Goal: Task Accomplishment & Management: Use online tool/utility

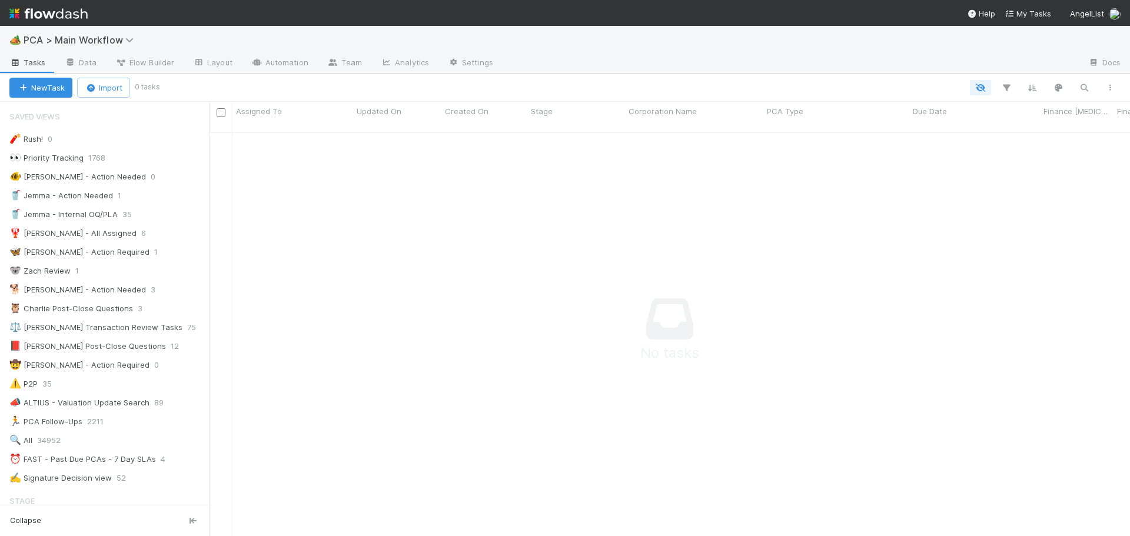
scroll to position [824, 0]
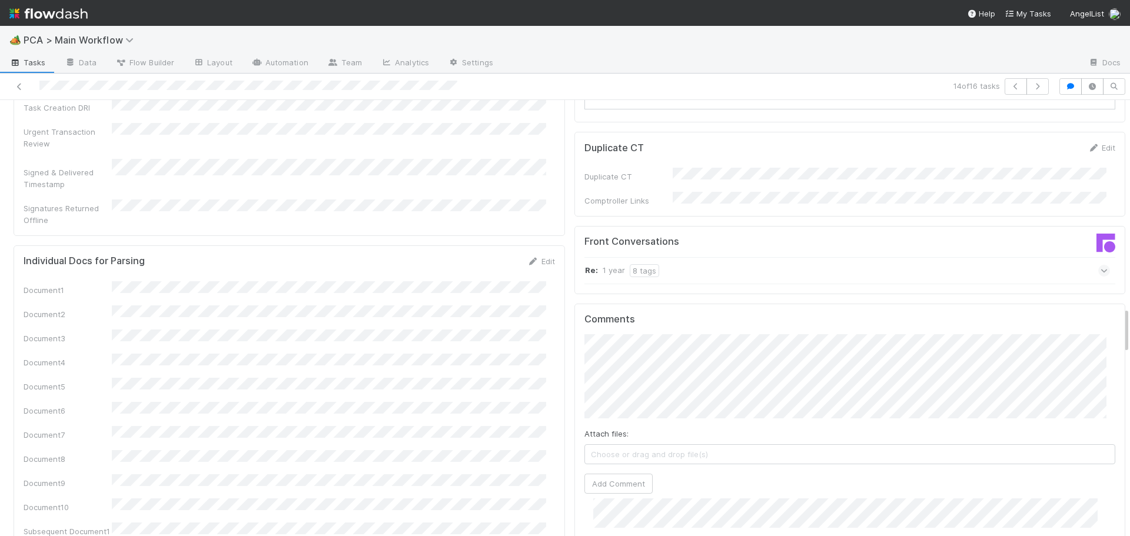
scroll to position [1942, 0]
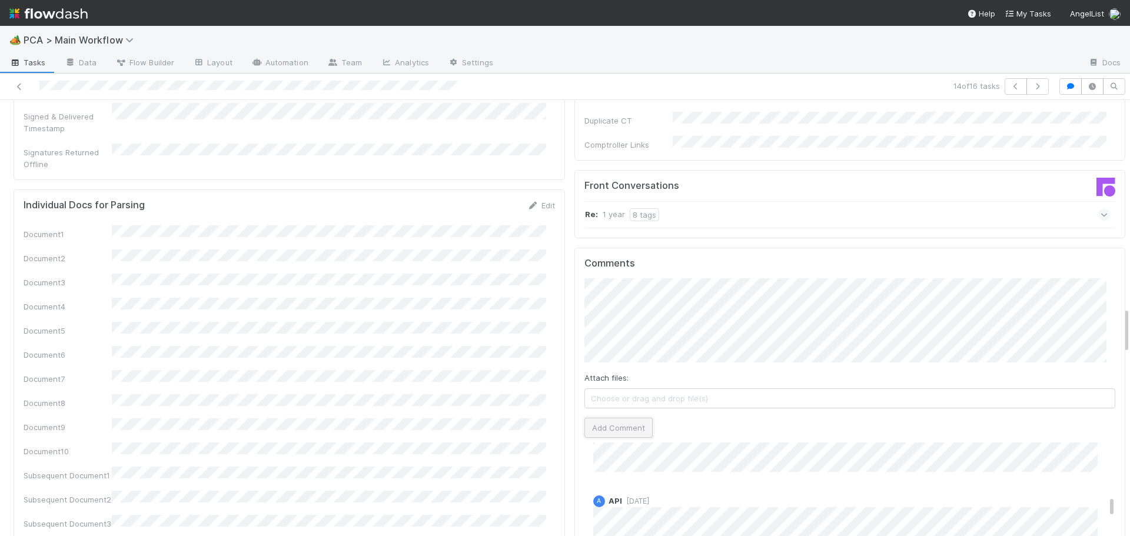
click at [599, 418] on button "Add Comment" at bounding box center [618, 428] width 68 height 20
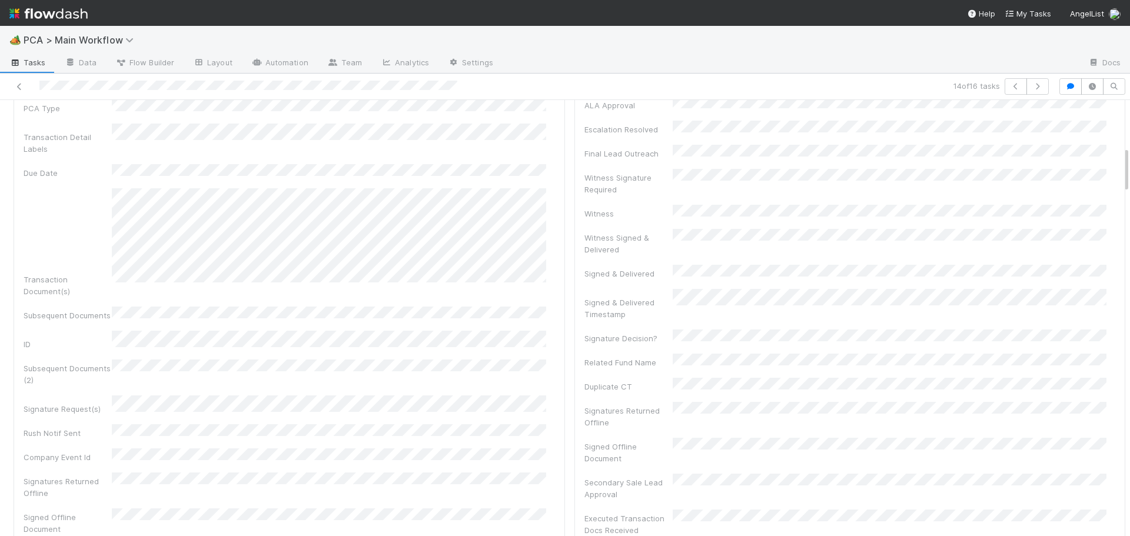
scroll to position [0, 0]
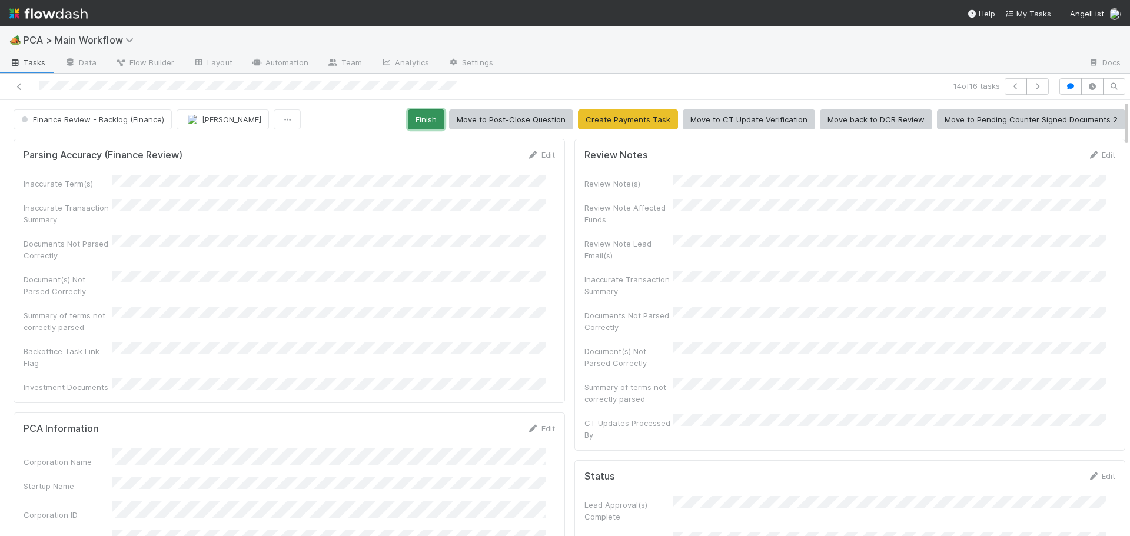
click at [420, 121] on button "Finish" at bounding box center [426, 119] width 36 height 20
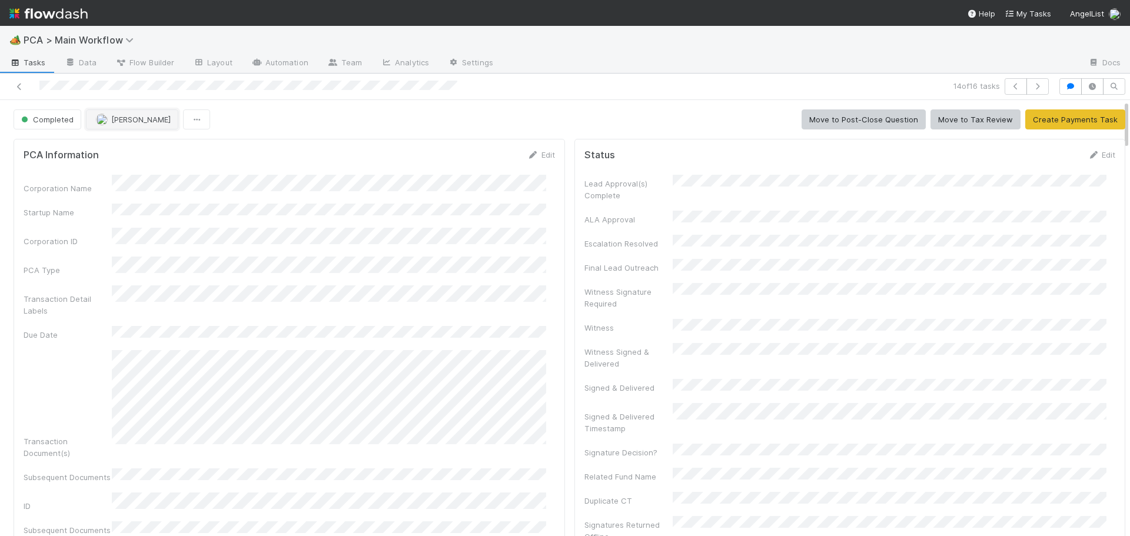
click at [149, 122] on span "[PERSON_NAME]" at bounding box center [140, 119] width 59 height 9
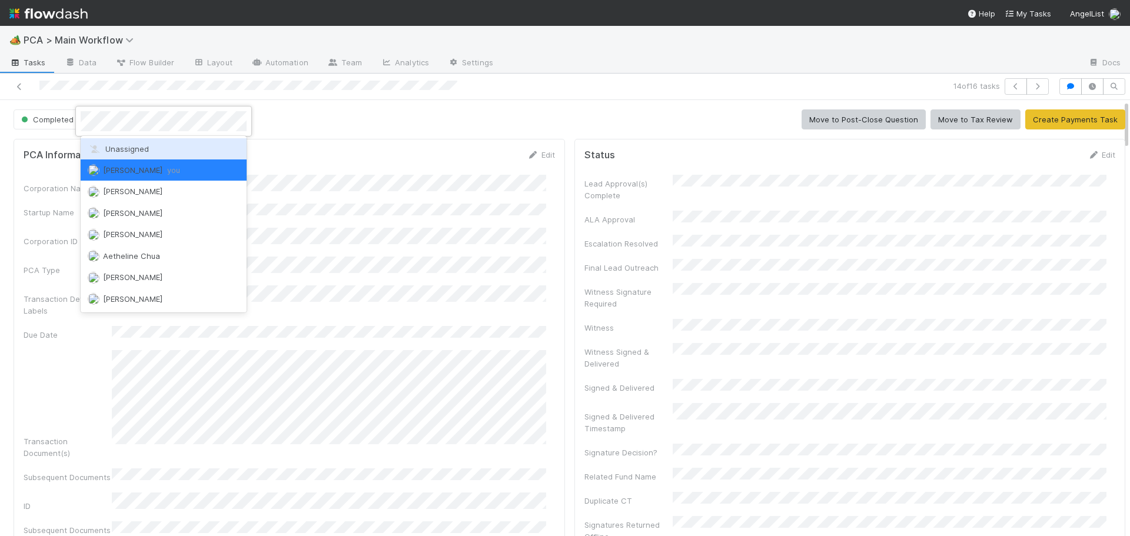
click at [144, 147] on span "Unassigned" at bounding box center [118, 148] width 61 height 9
click at [144, 147] on div "PCA Information Edit Corporation Name Startup Name Corporation ID PCA Type Tran…" at bounding box center [289, 455] width 551 height 632
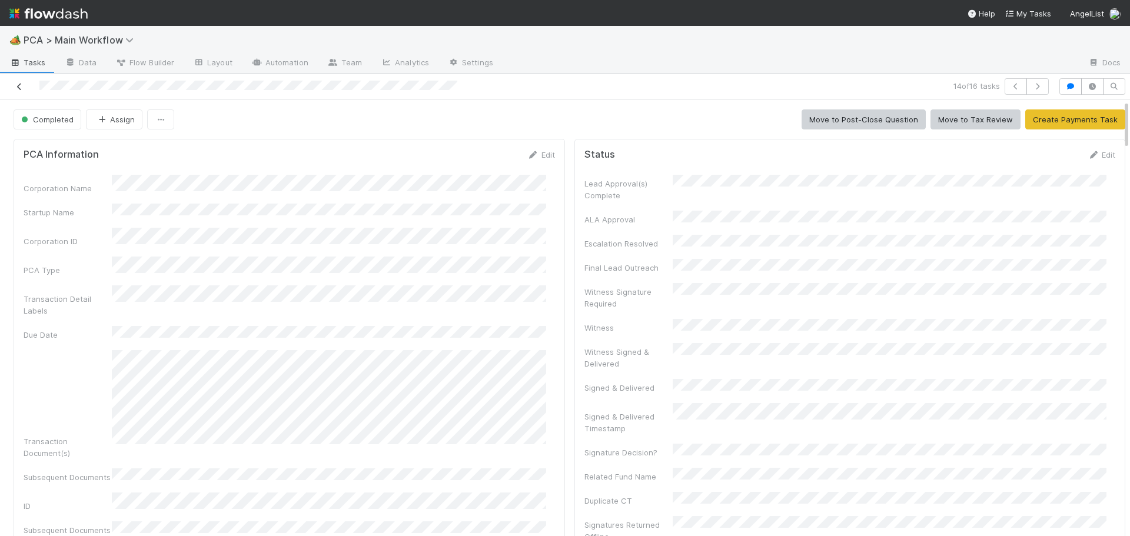
click at [21, 88] on icon at bounding box center [20, 87] width 12 height 8
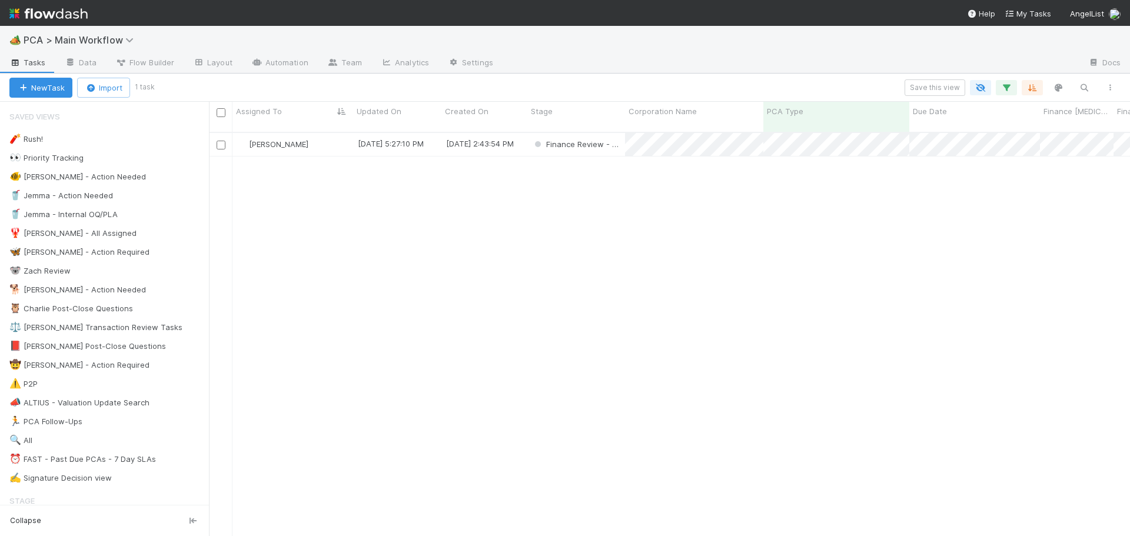
scroll to position [405, 912]
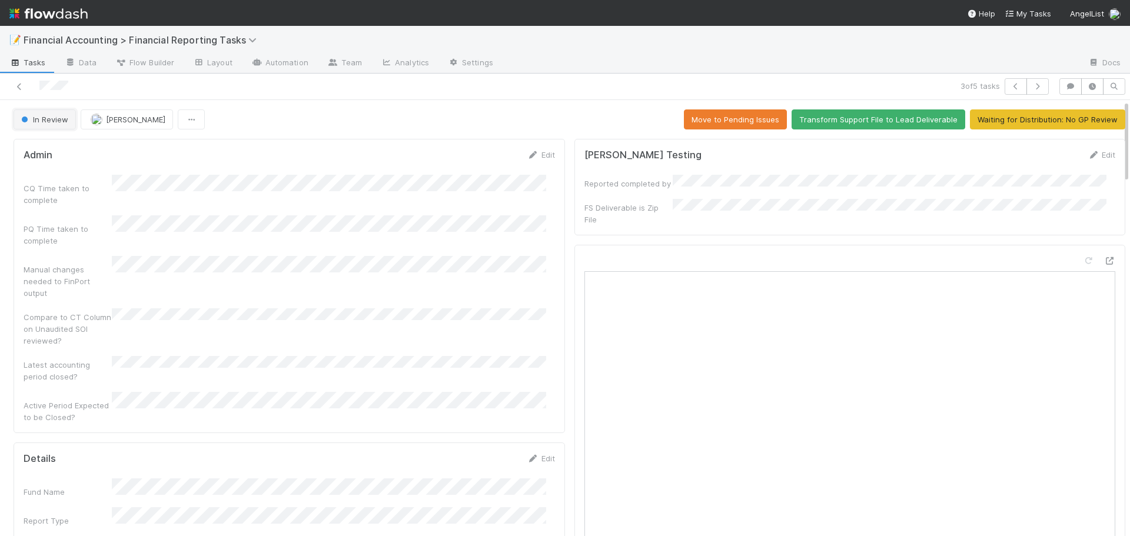
click at [46, 126] on button "In Review" at bounding box center [45, 119] width 62 height 20
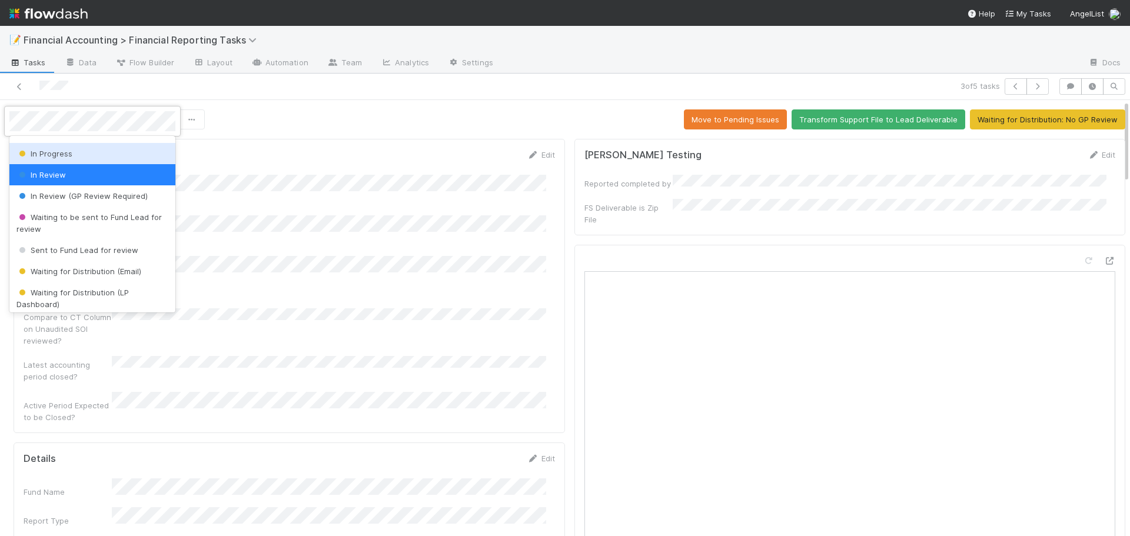
scroll to position [118, 0]
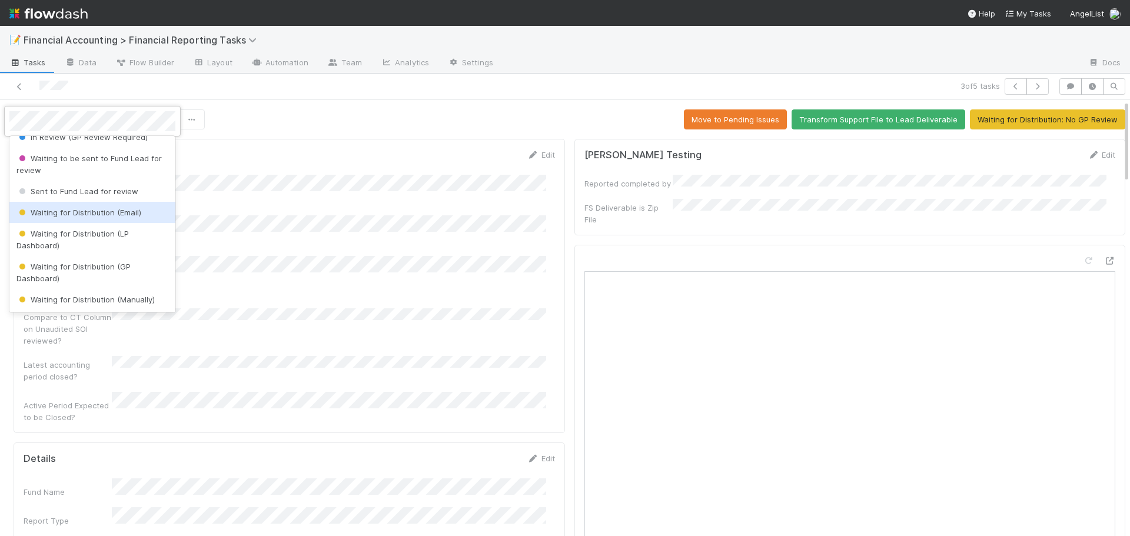
click at [94, 214] on span "Waiting for Distribution (Email)" at bounding box center [78, 212] width 125 height 9
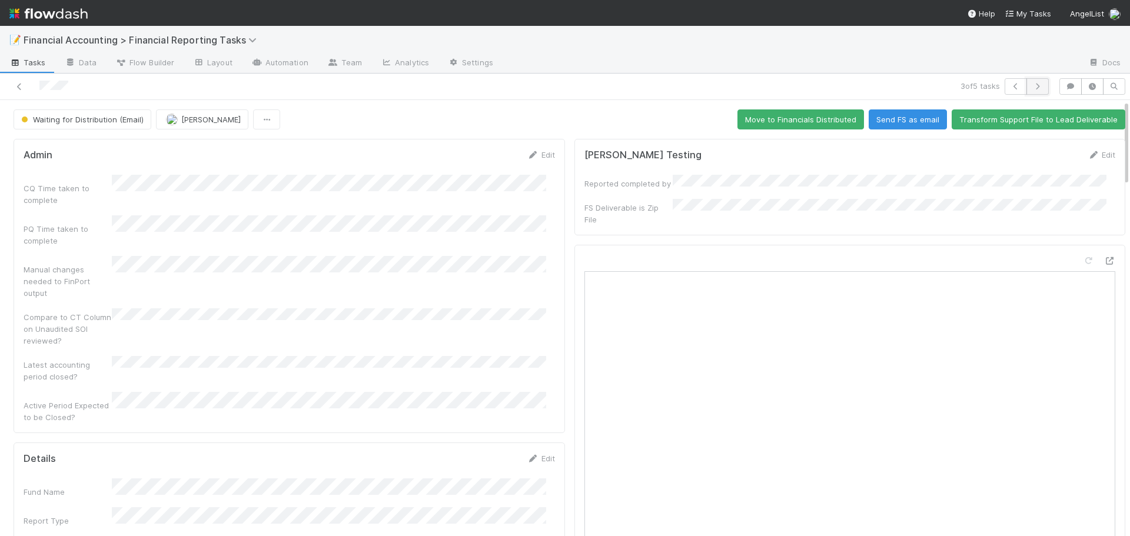
click at [1031, 86] on icon "button" at bounding box center [1037, 86] width 12 height 7
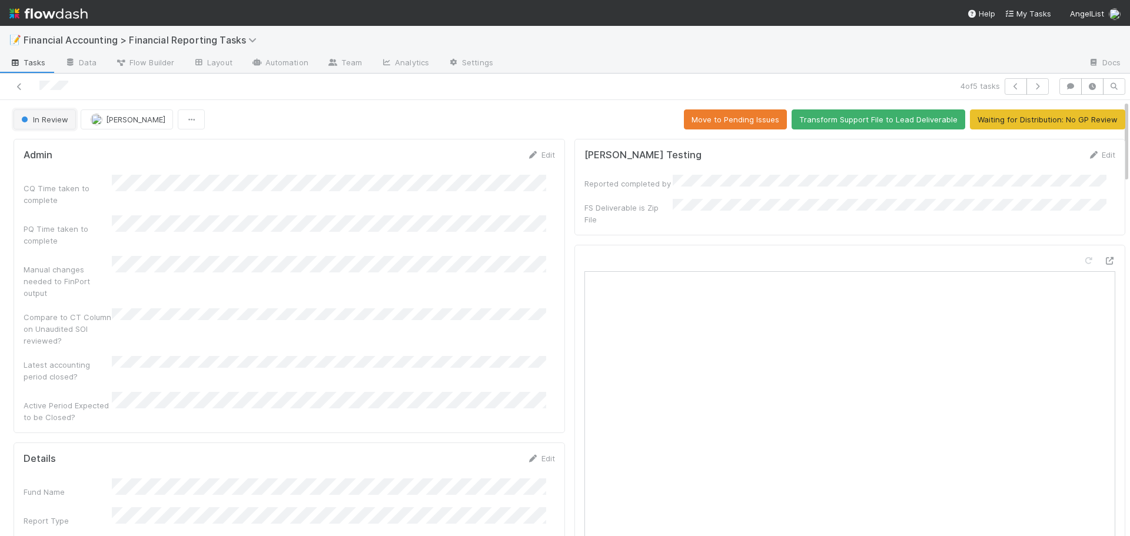
click at [56, 118] on span "In Review" at bounding box center [43, 119] width 49 height 9
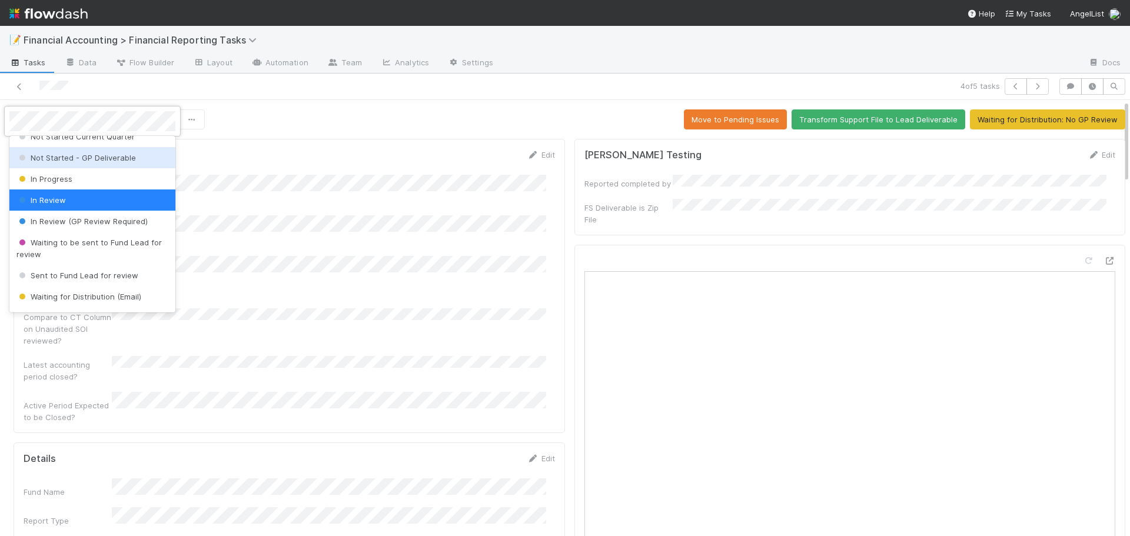
scroll to position [118, 0]
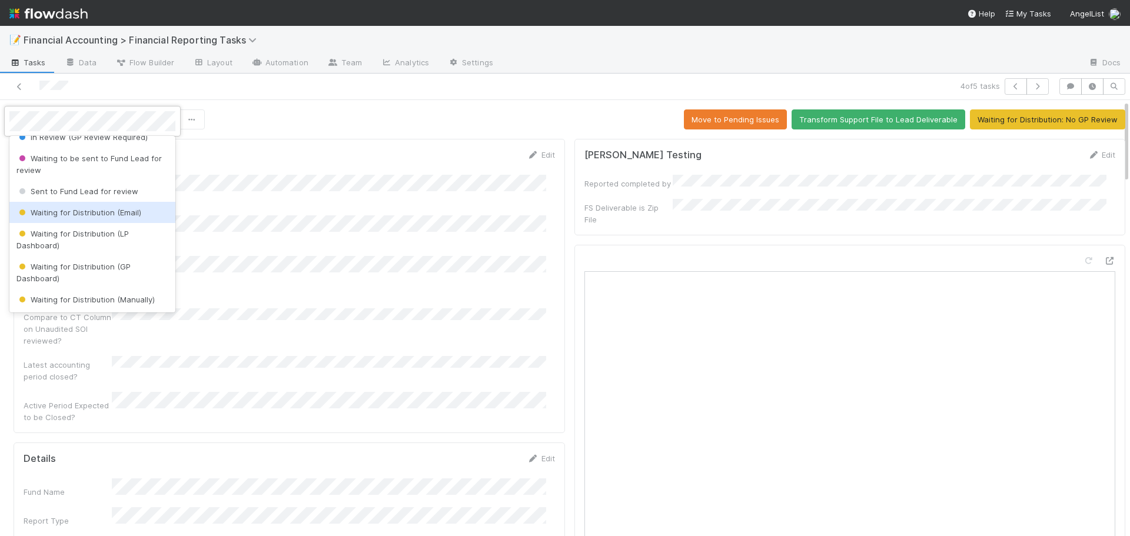
click at [85, 213] on span "Waiting for Distribution (Email)" at bounding box center [78, 212] width 125 height 9
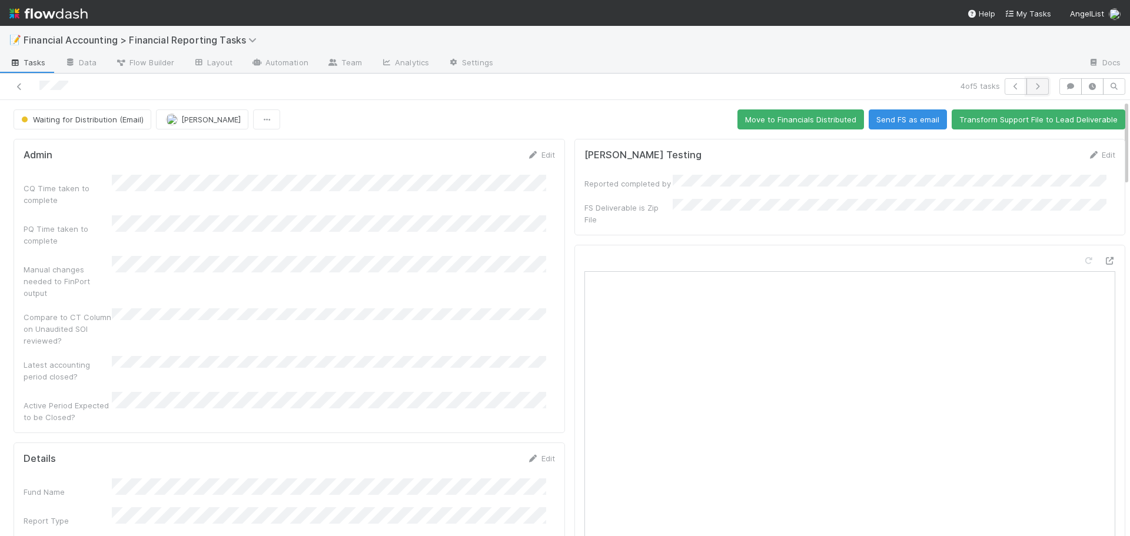
click at [1031, 88] on icon "button" at bounding box center [1037, 86] width 12 height 7
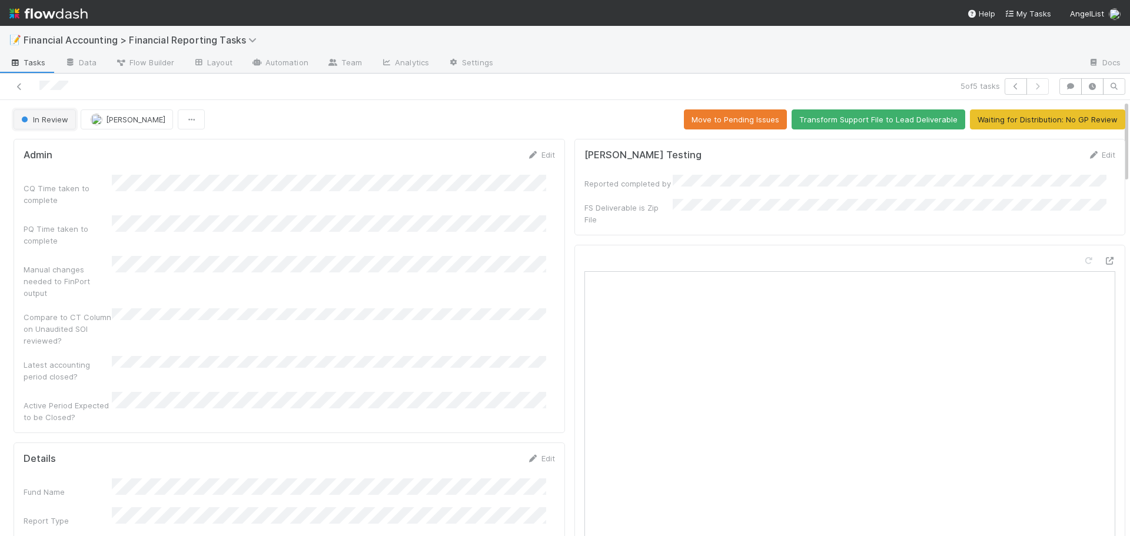
click at [55, 116] on span "In Review" at bounding box center [43, 119] width 49 height 9
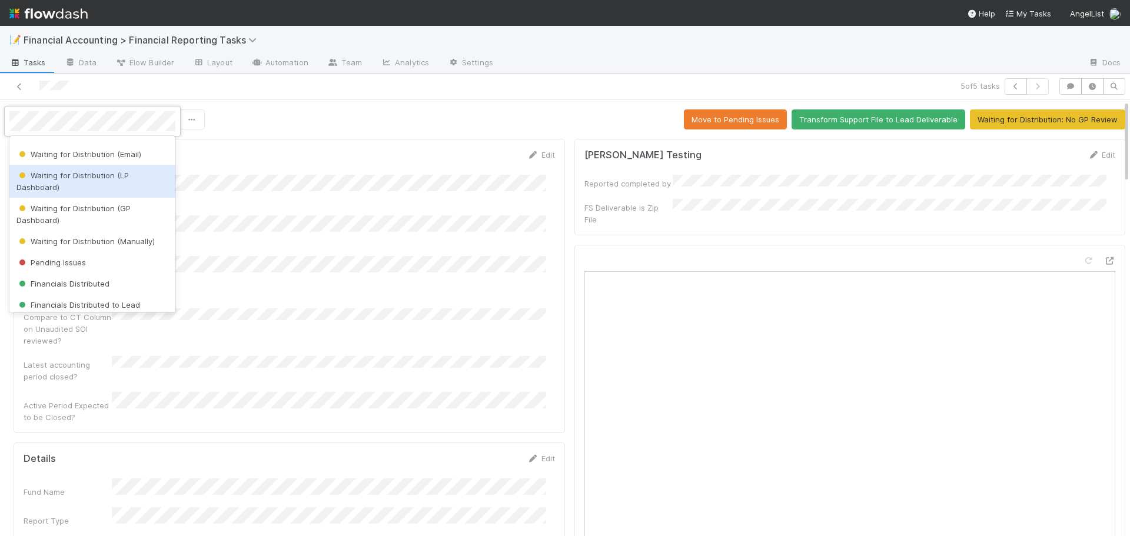
scroll to position [177, 0]
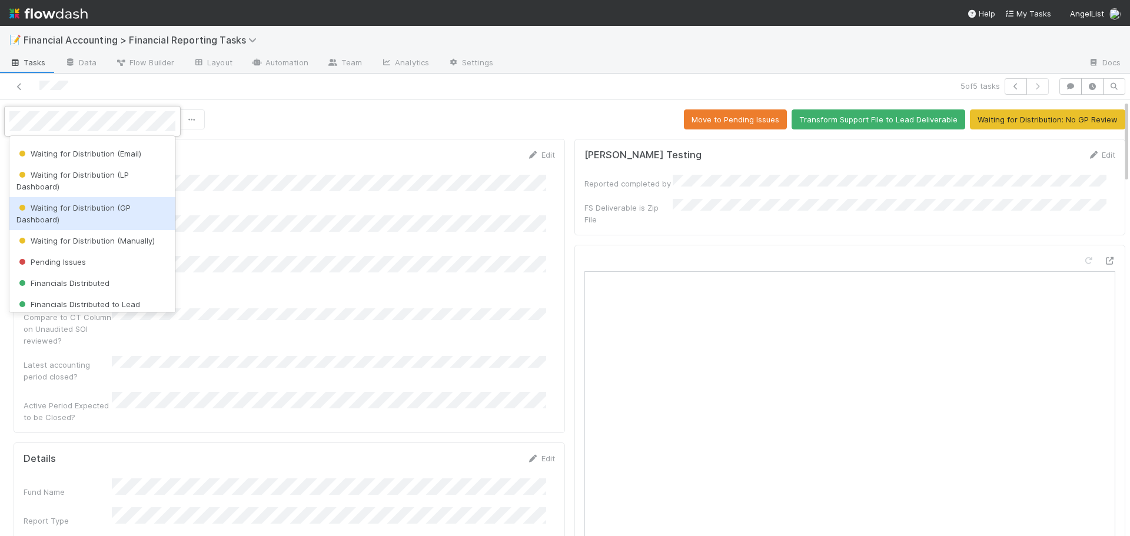
click at [68, 208] on span "Waiting for Distribution (GP Dashboard)" at bounding box center [73, 213] width 114 height 21
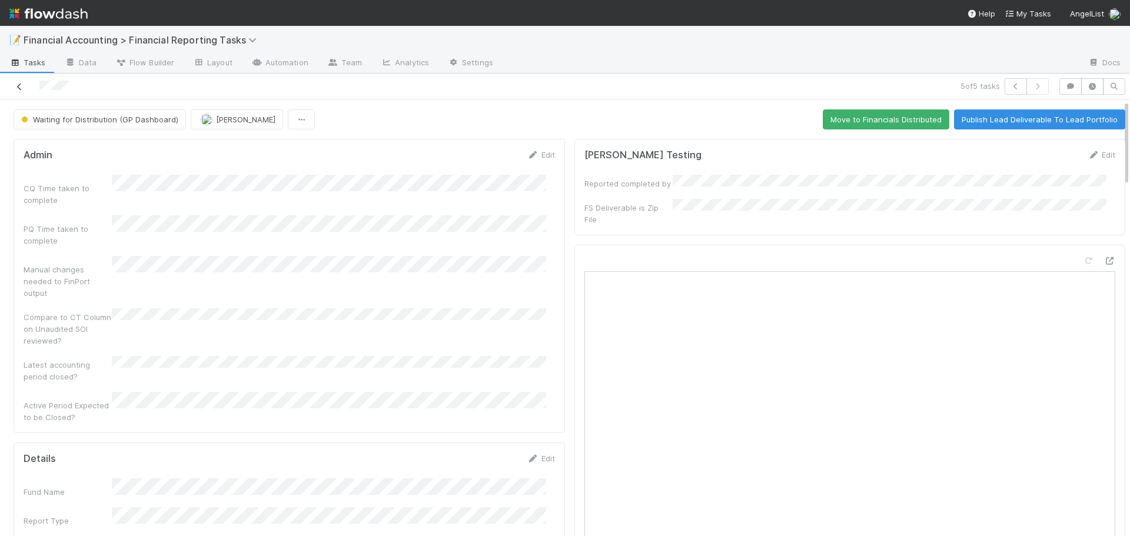
click at [23, 84] on icon at bounding box center [20, 87] width 12 height 8
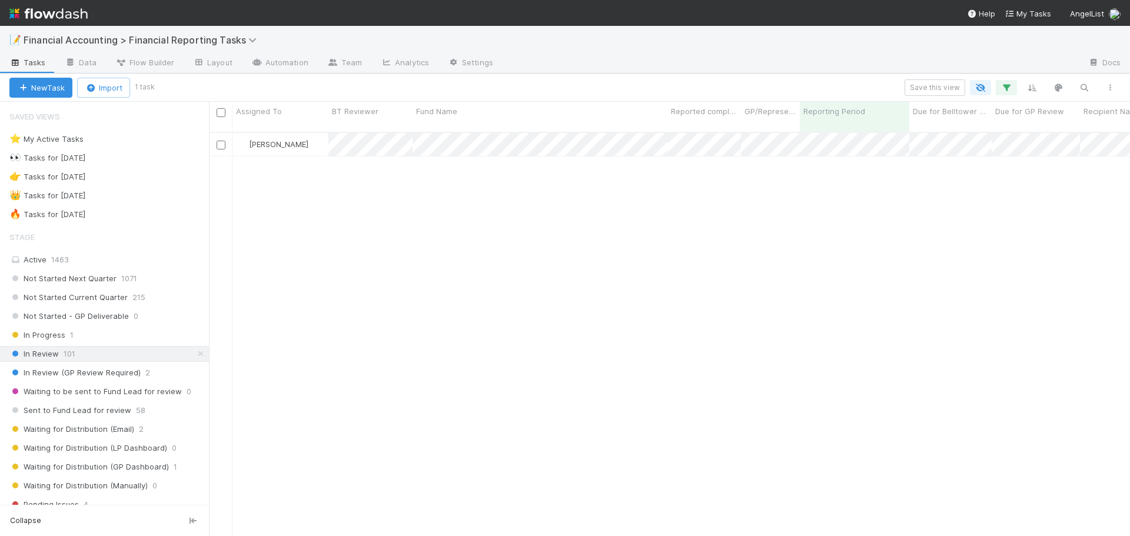
scroll to position [405, 912]
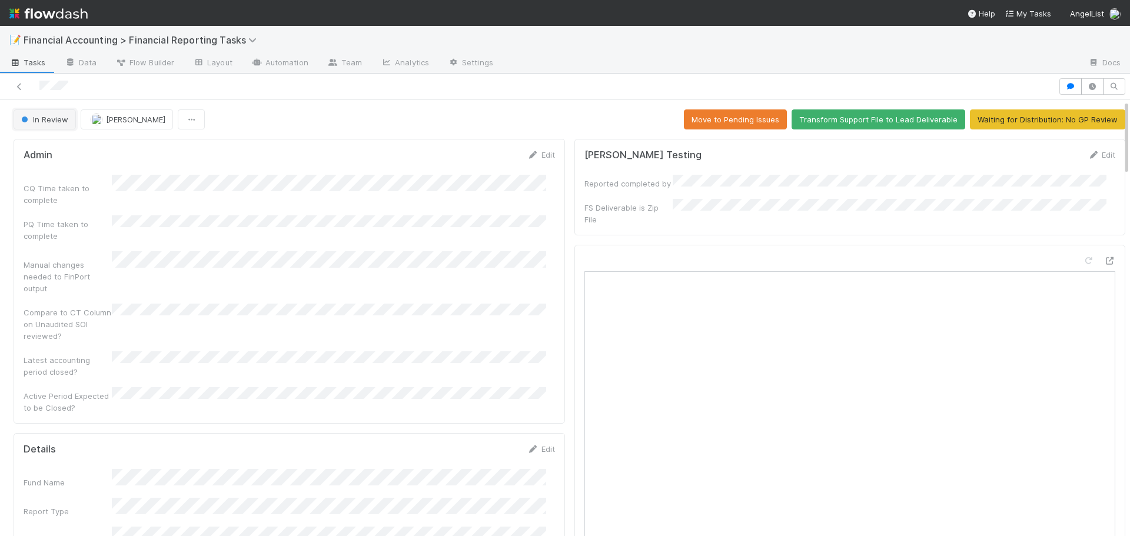
click at [53, 115] on span "In Review" at bounding box center [43, 119] width 49 height 9
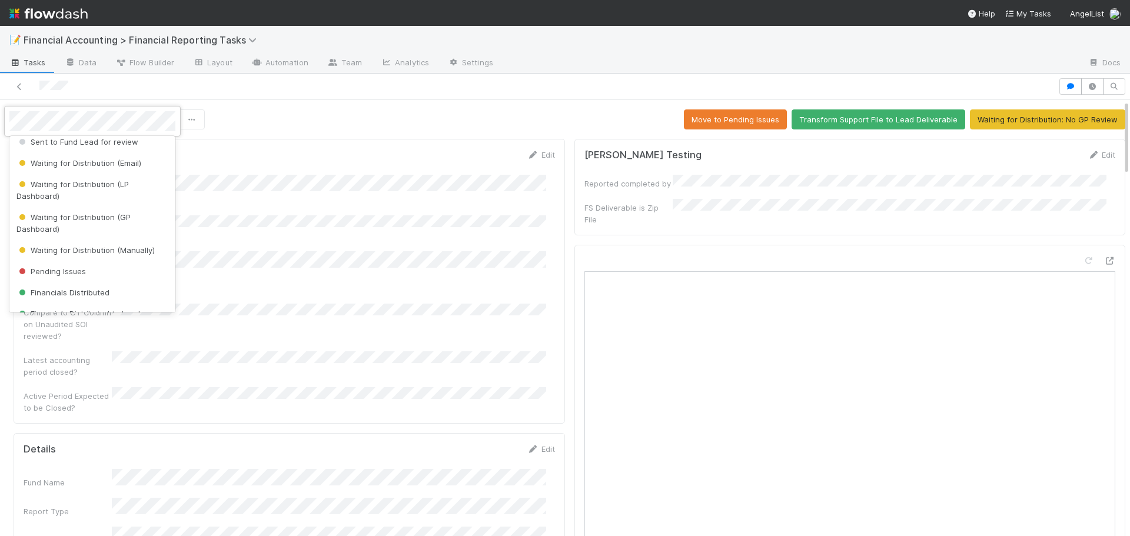
scroll to position [177, 0]
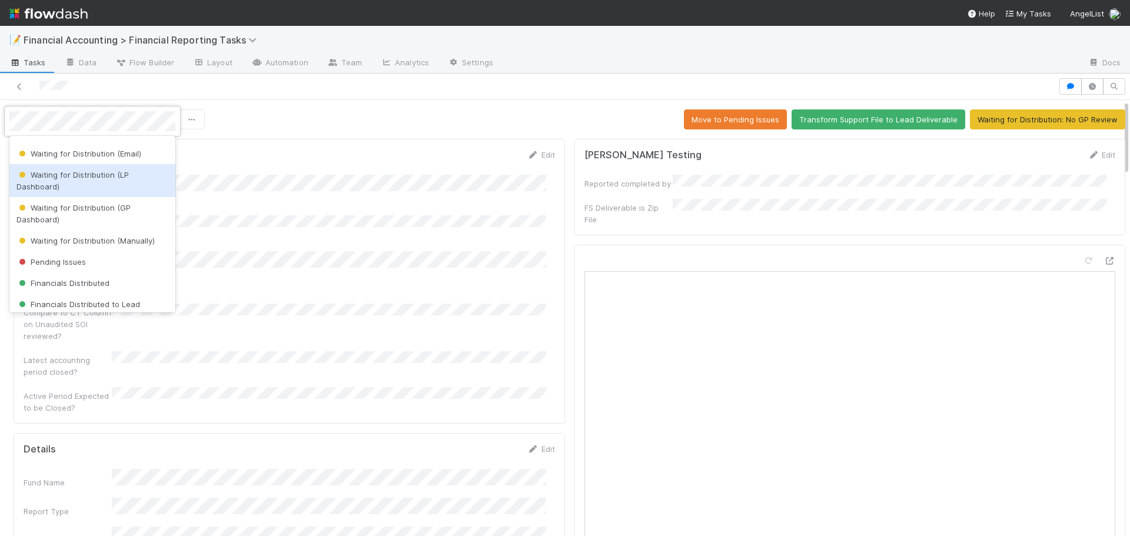
click at [108, 178] on span "Waiting for Distribution (LP Dashboard)" at bounding box center [72, 180] width 112 height 21
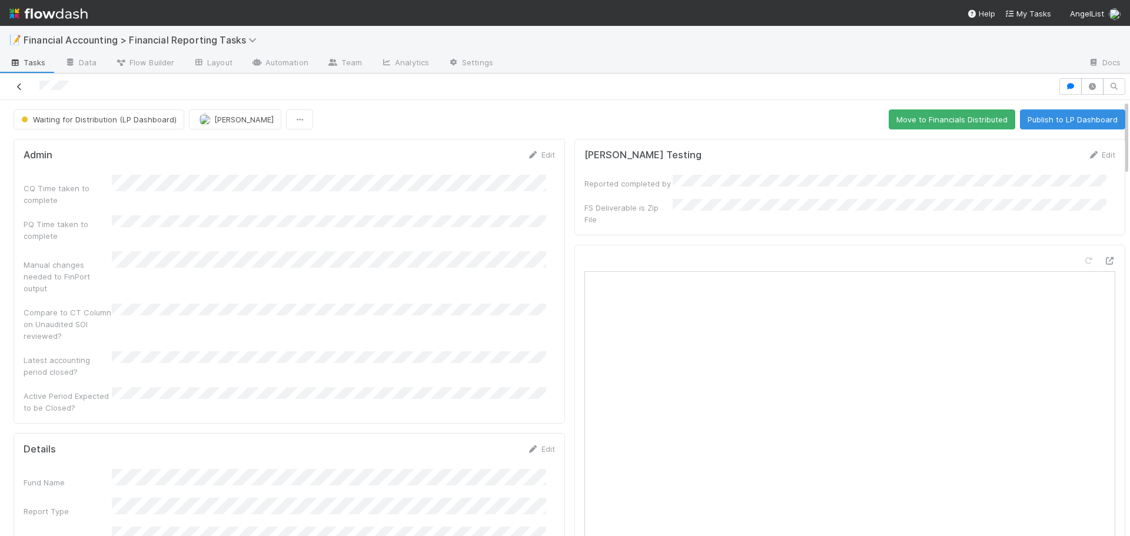
click at [21, 89] on icon at bounding box center [20, 87] width 12 height 8
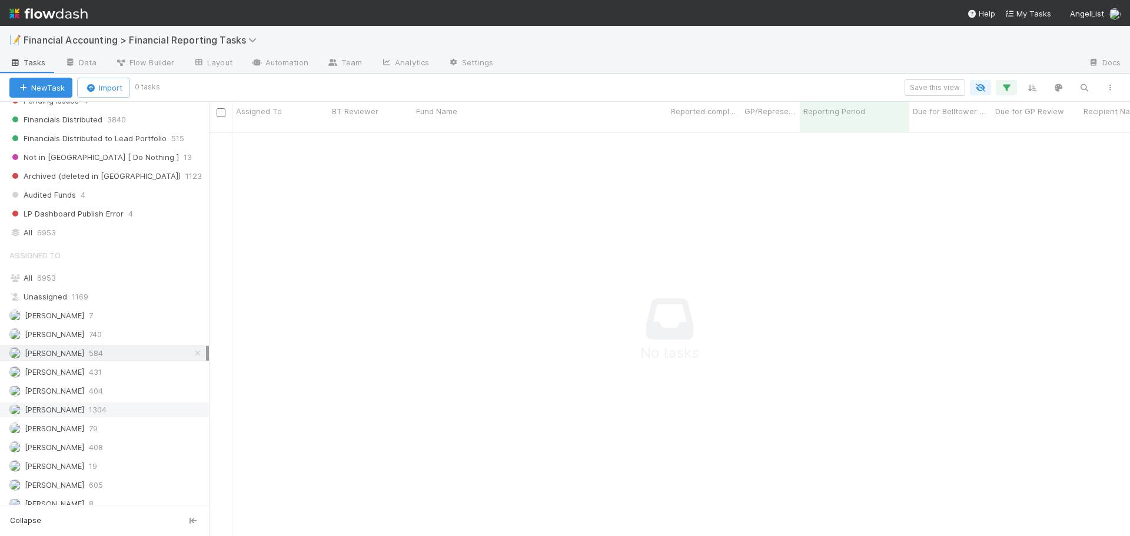
scroll to position [412, 0]
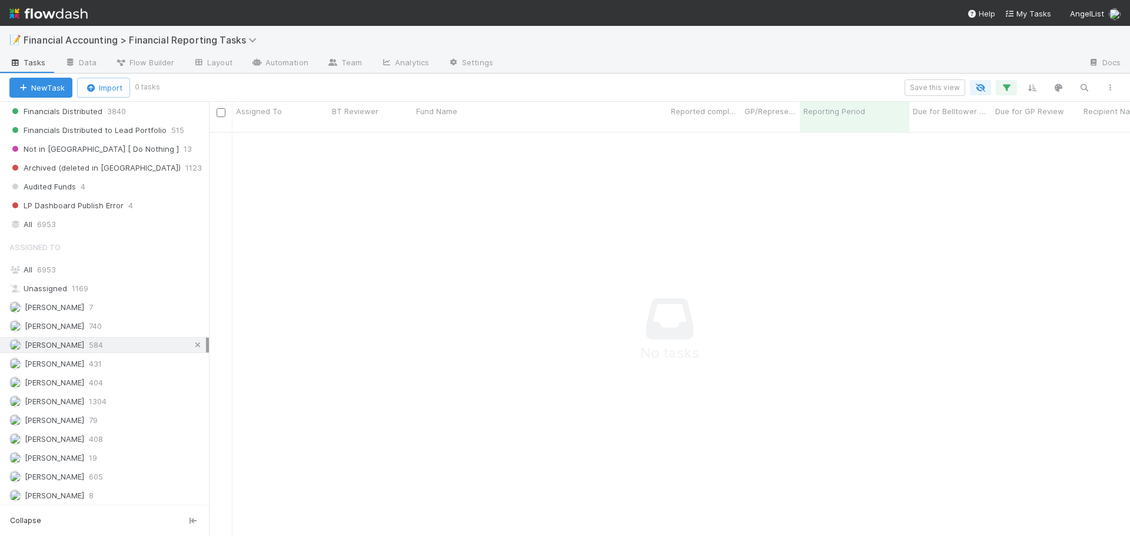
click at [192, 341] on icon at bounding box center [198, 345] width 12 height 8
click at [1004, 85] on icon "button" at bounding box center [1006, 87] width 12 height 11
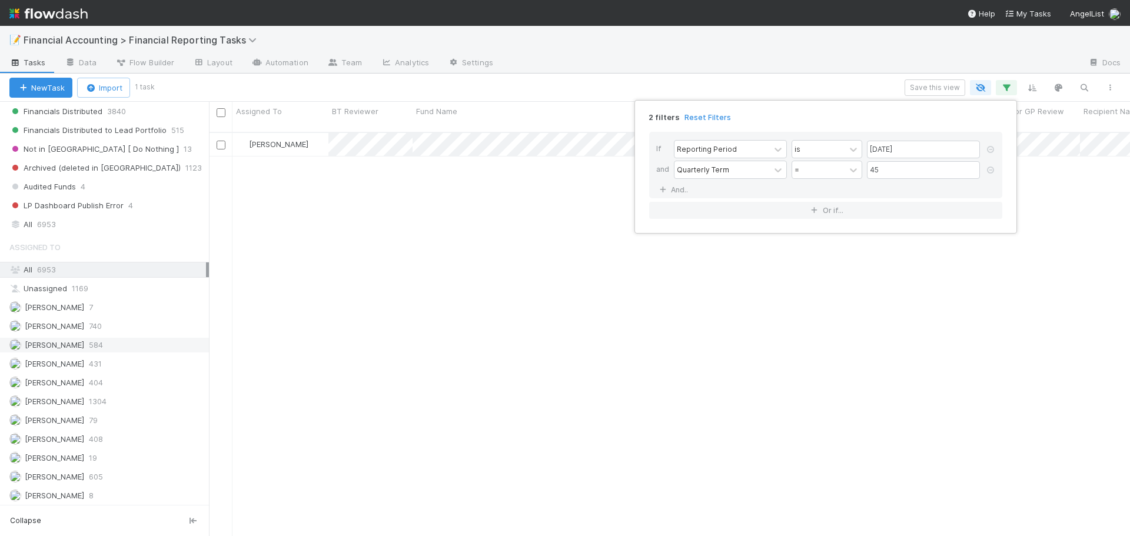
click at [645, 72] on div "2 filters Reset Filters If Reporting Period is 06/30/2025 and Quarterly Term = …" at bounding box center [565, 268] width 1130 height 536
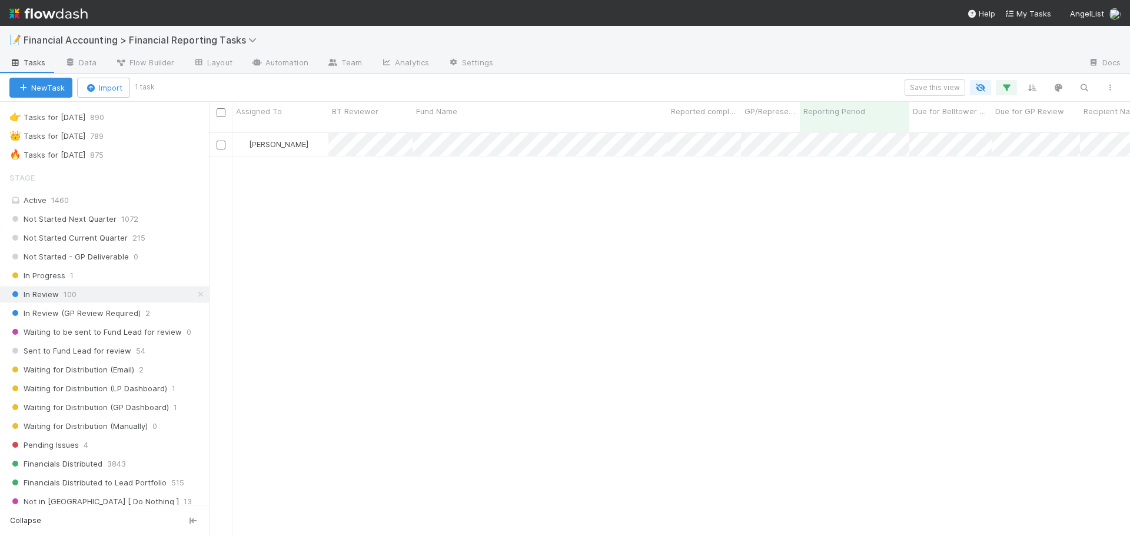
scroll to position [59, 0]
click at [111, 356] on span "Sent to Fund Lead for review" at bounding box center [70, 351] width 122 height 15
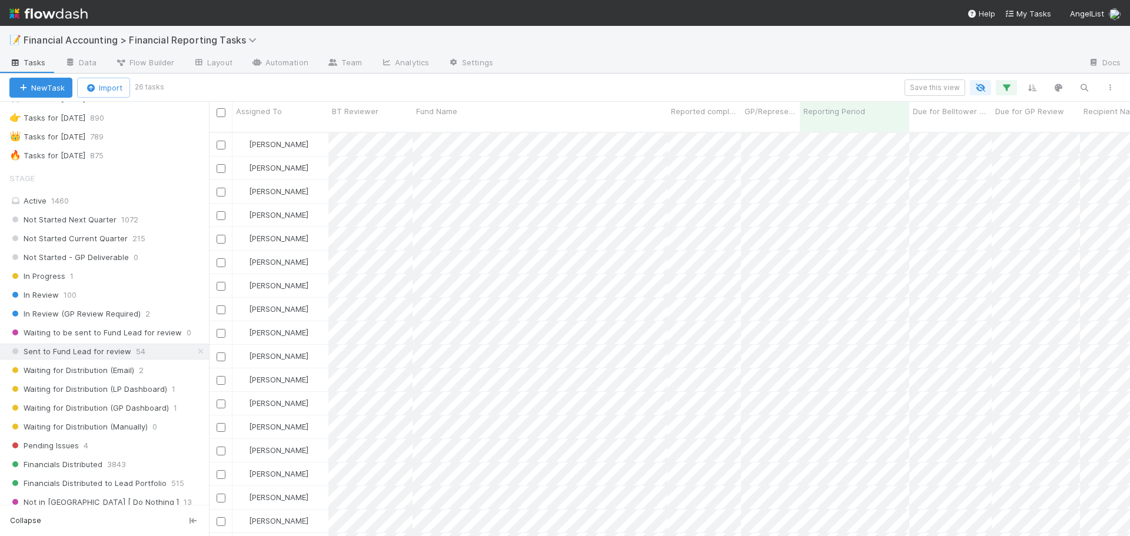
scroll to position [405, 912]
click at [1082, 87] on icon "button" at bounding box center [1084, 87] width 12 height 11
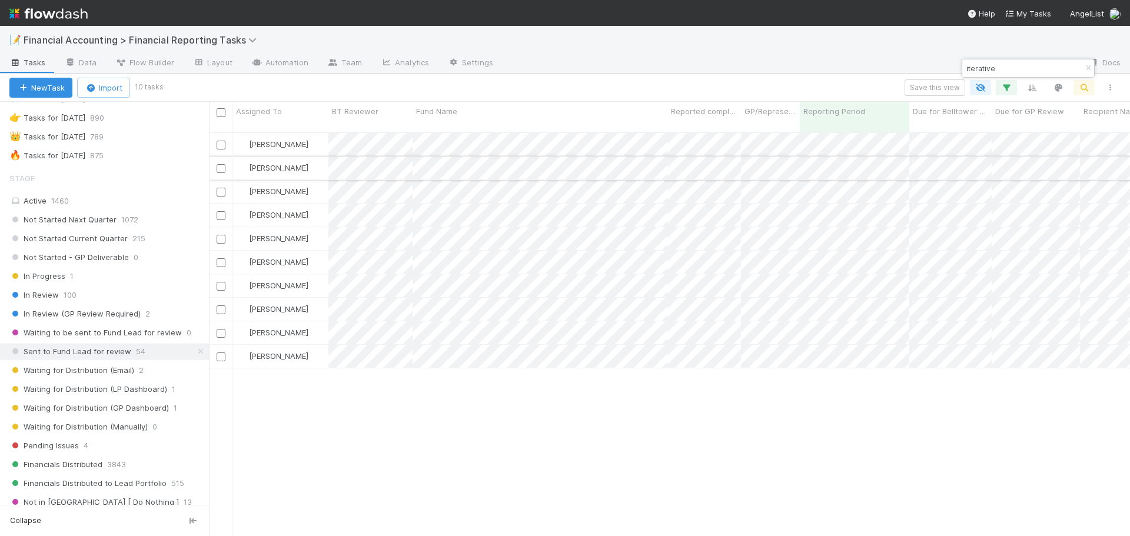
type input "iterative"
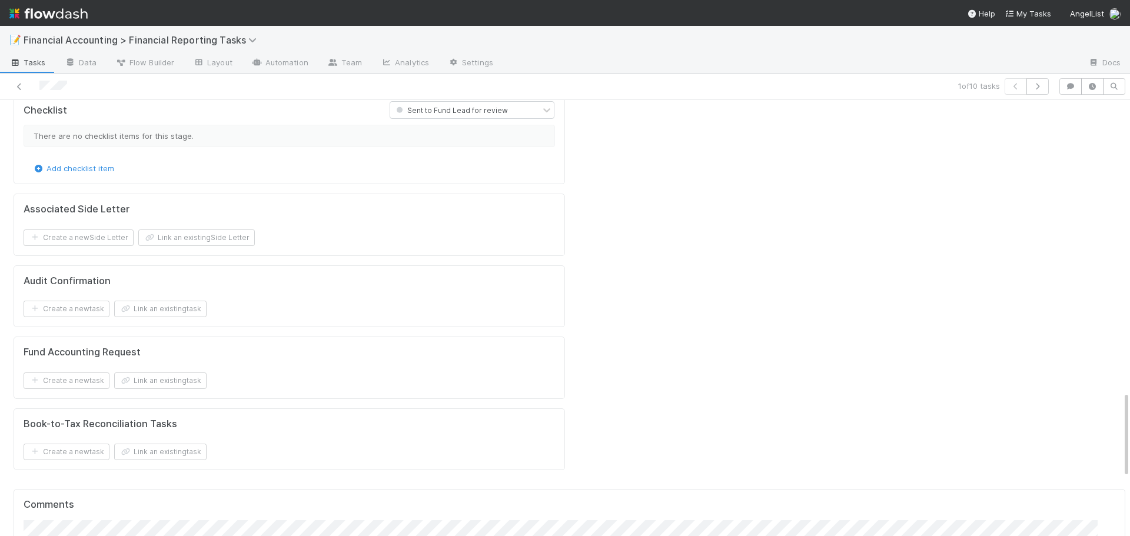
scroll to position [1471, 0]
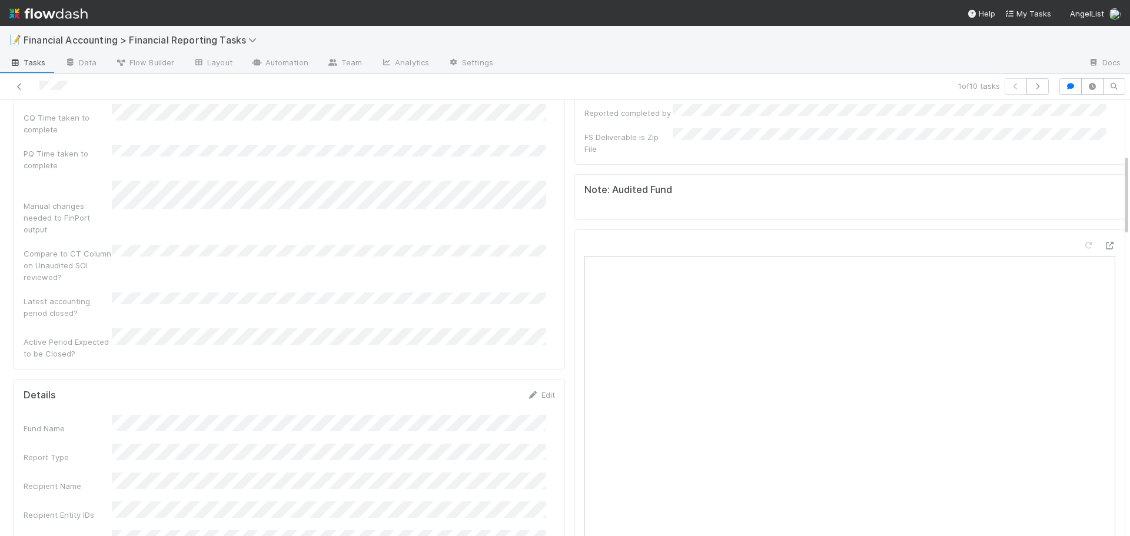
scroll to position [0, 0]
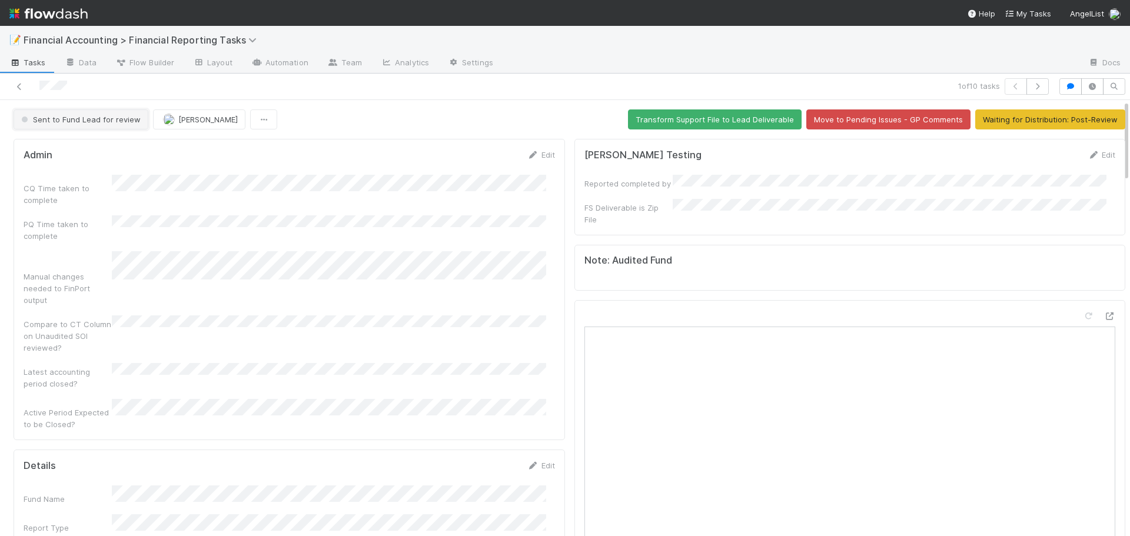
click at [71, 122] on span "Sent to Fund Lead for review" at bounding box center [80, 119] width 122 height 9
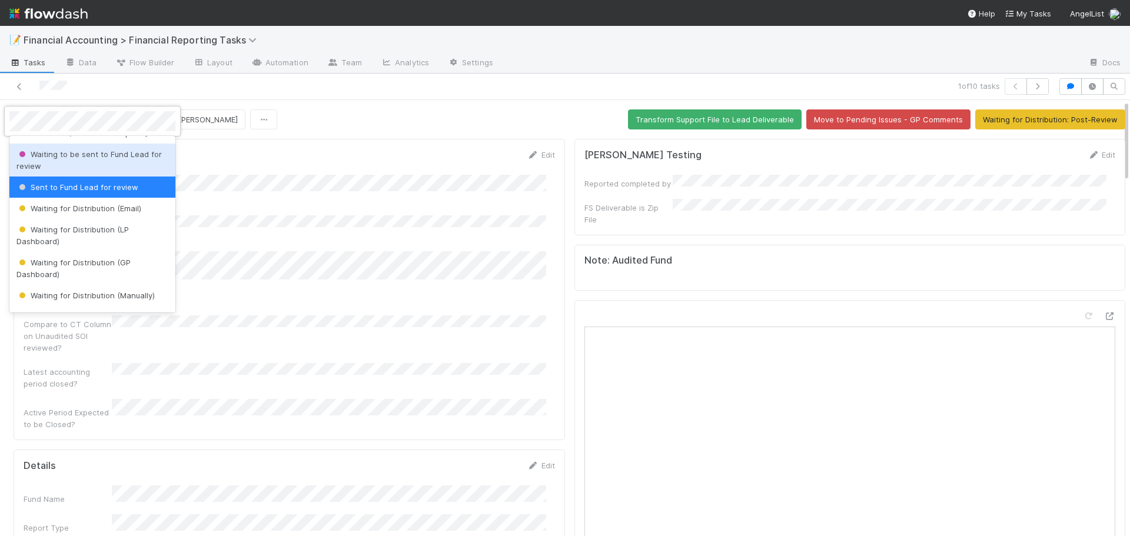
scroll to position [132, 0]
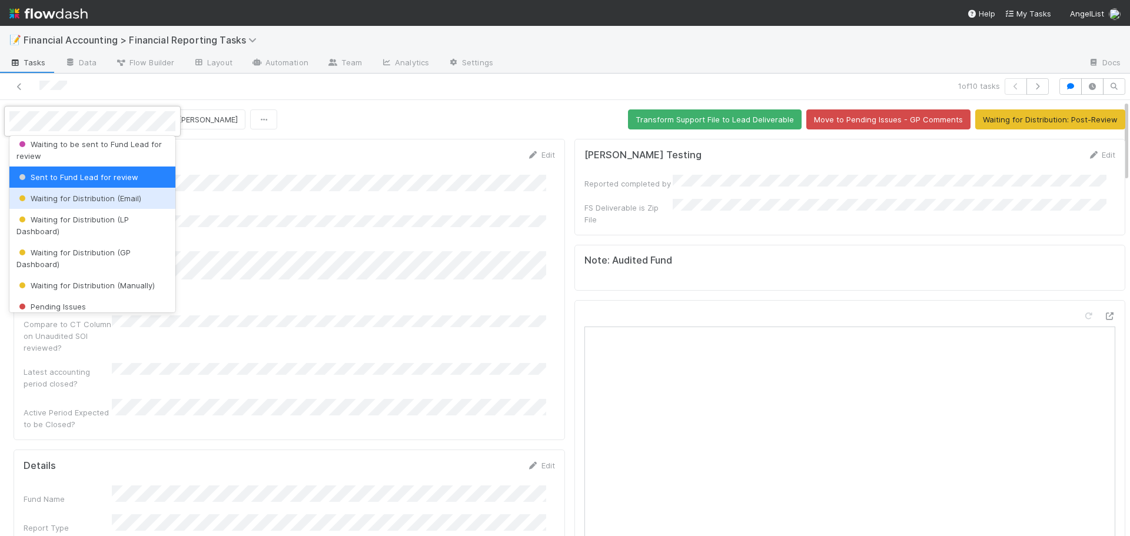
click at [85, 204] on div "Waiting for Distribution (Email)" at bounding box center [92, 198] width 166 height 21
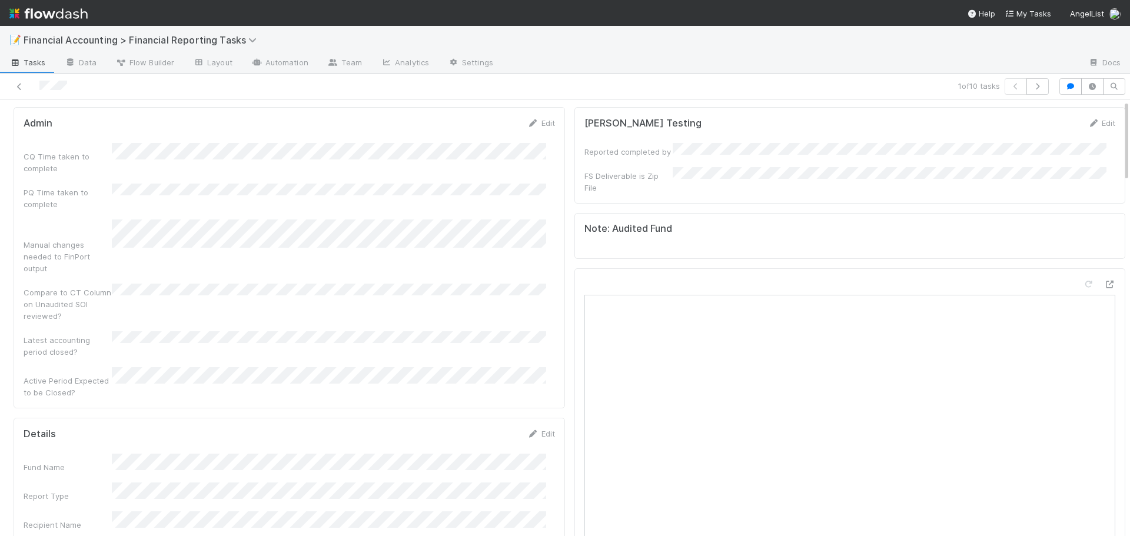
scroll to position [0, 0]
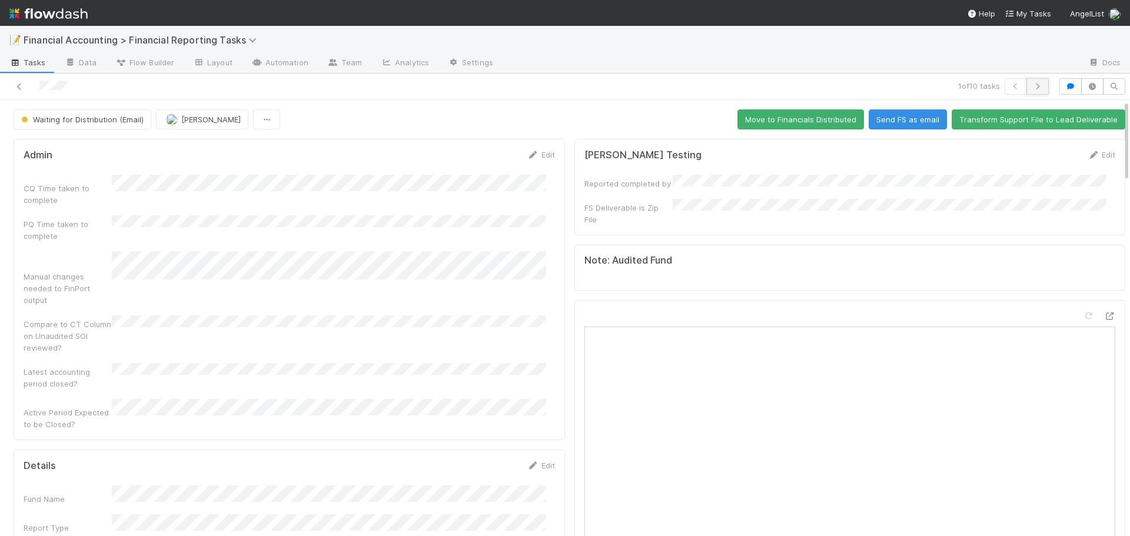
click at [1037, 87] on button "button" at bounding box center [1037, 86] width 22 height 16
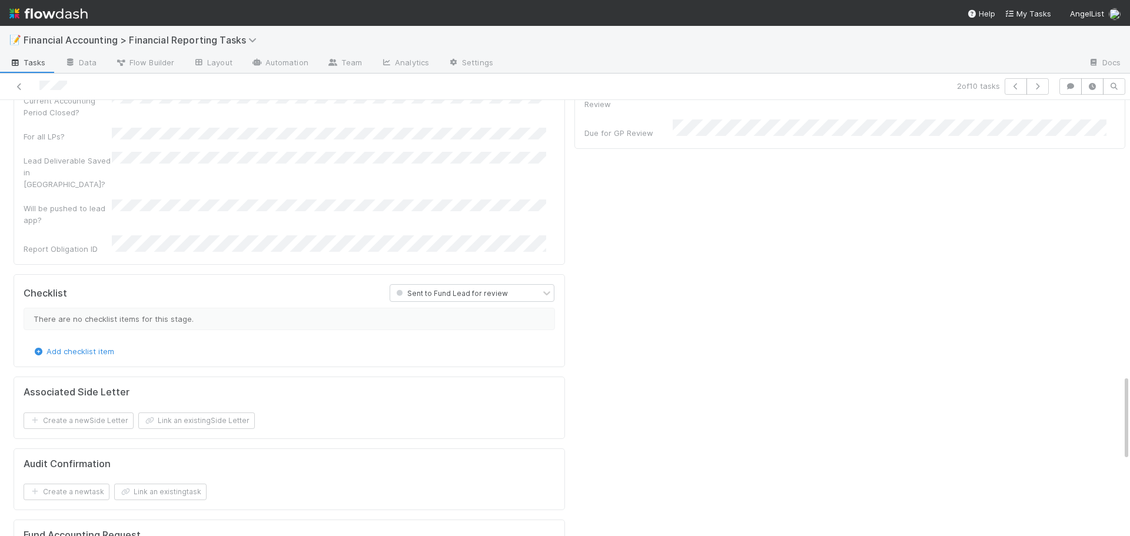
scroll to position [1589, 0]
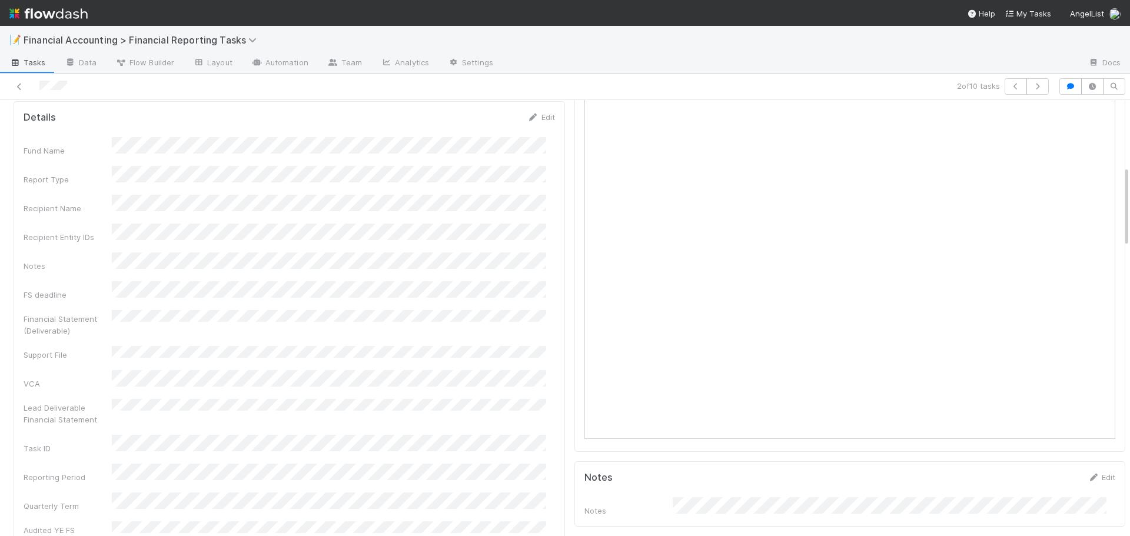
scroll to position [0, 0]
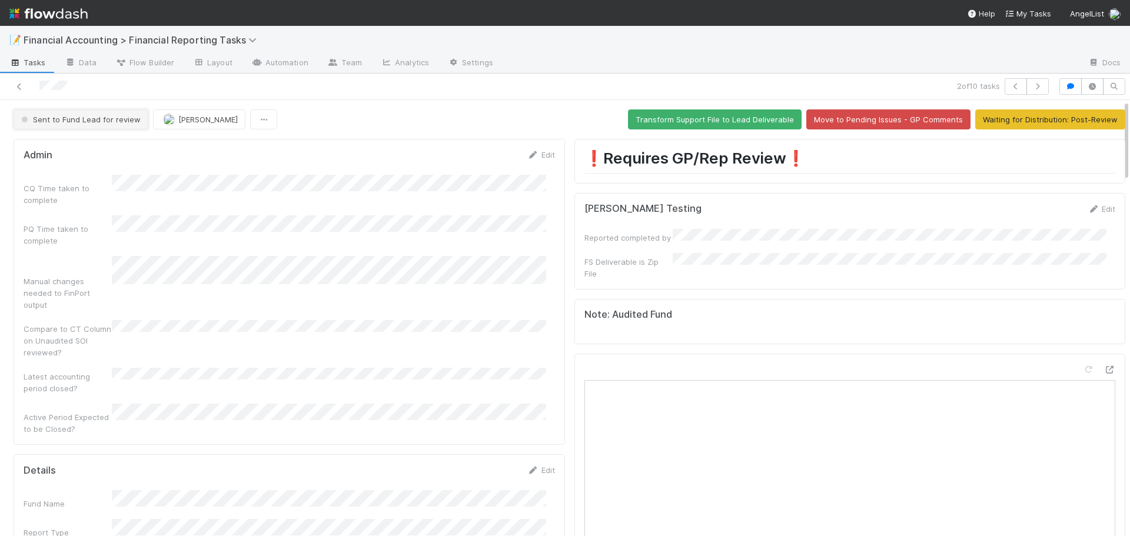
click at [83, 119] on span "Sent to Fund Lead for review" at bounding box center [80, 119] width 122 height 9
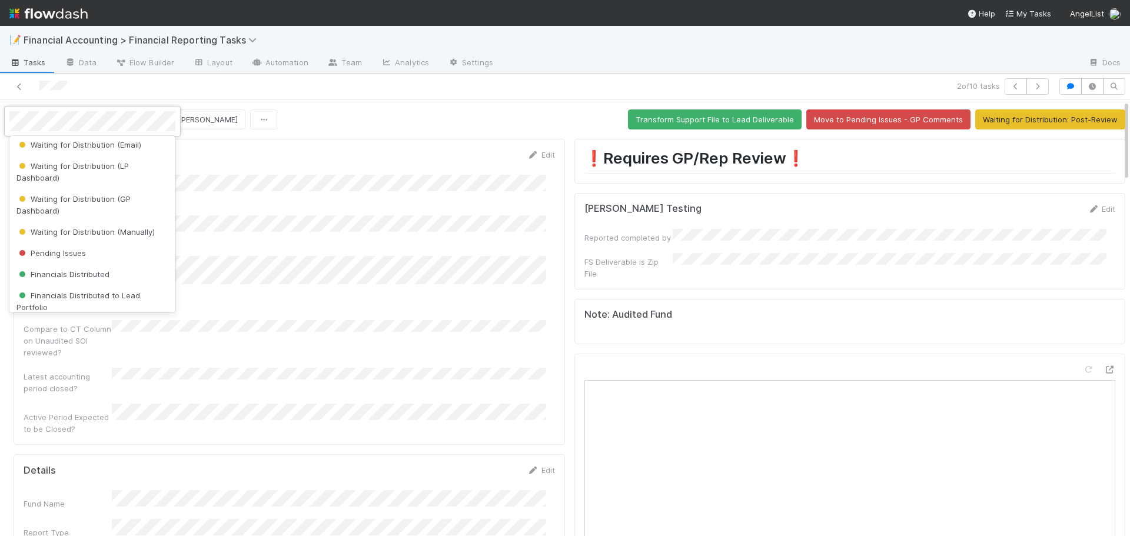
scroll to position [191, 0]
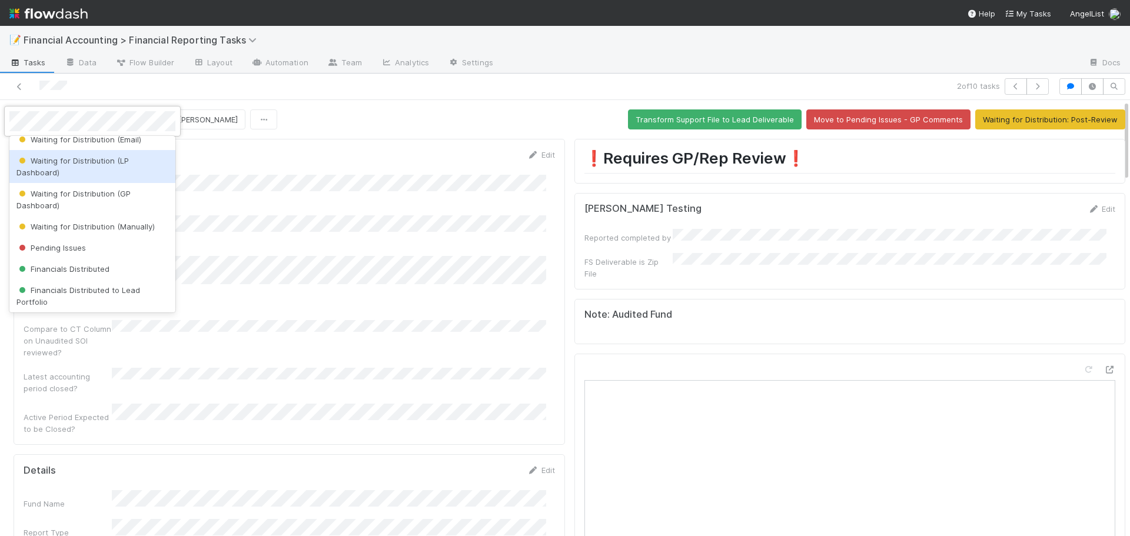
click at [88, 167] on div "Waiting for Distribution (LP Dashboard)" at bounding box center [92, 166] width 166 height 33
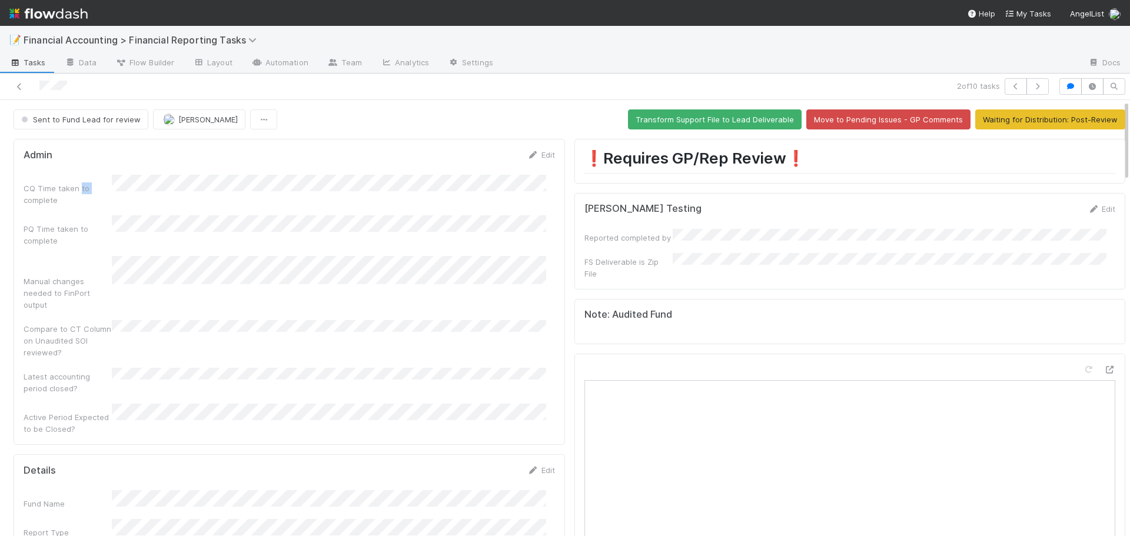
click at [88, 167] on form "Admin Edit CQ Time taken to complete PQ Time taken to complete Manual changes n…" at bounding box center [289, 292] width 531 height 286
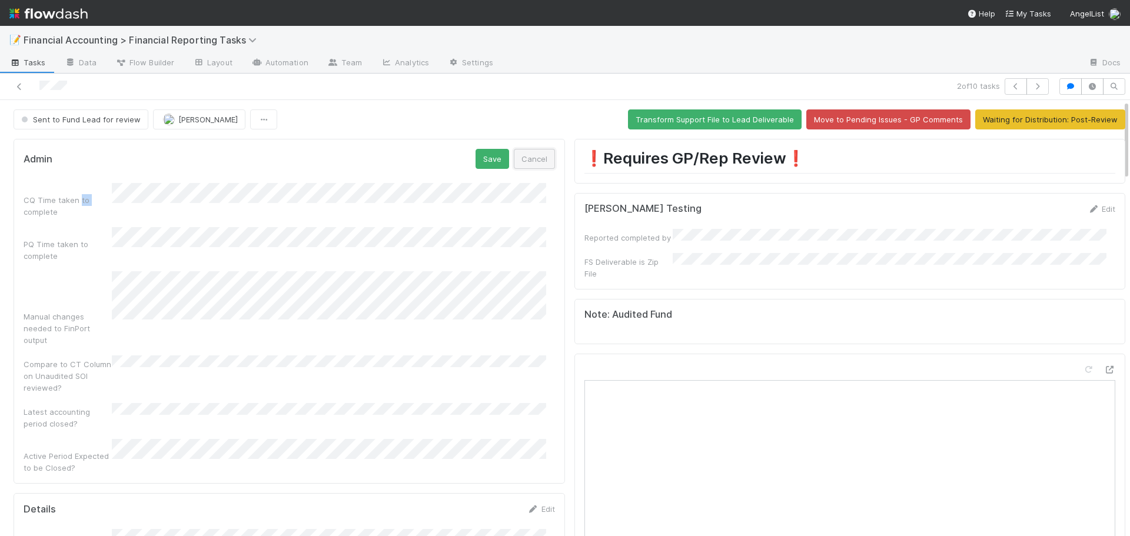
click at [527, 156] on button "Cancel" at bounding box center [534, 159] width 41 height 20
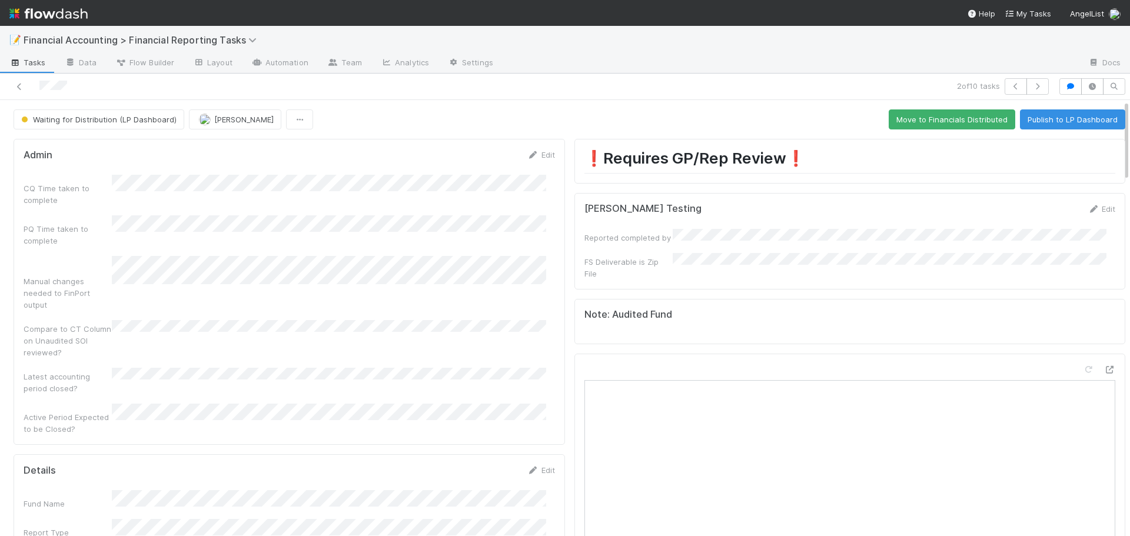
click at [1031, 83] on icon "button" at bounding box center [1037, 86] width 12 height 7
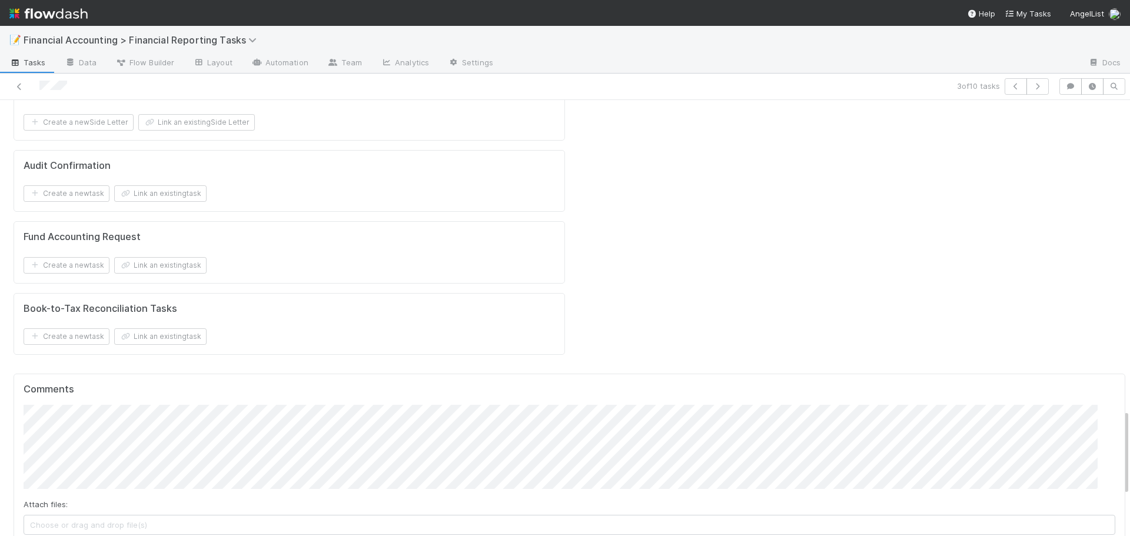
scroll to position [1589, 0]
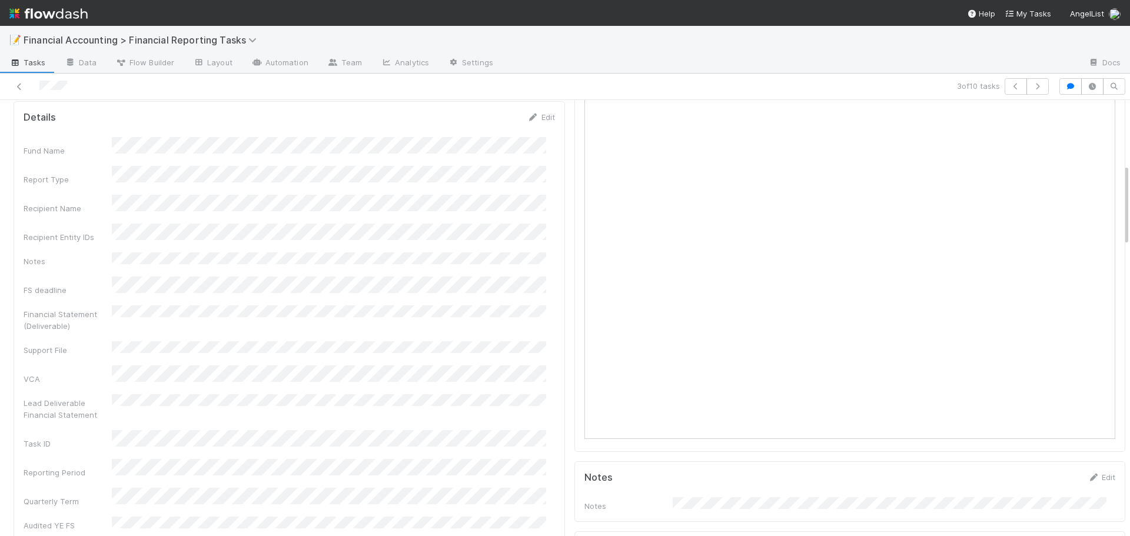
scroll to position [0, 0]
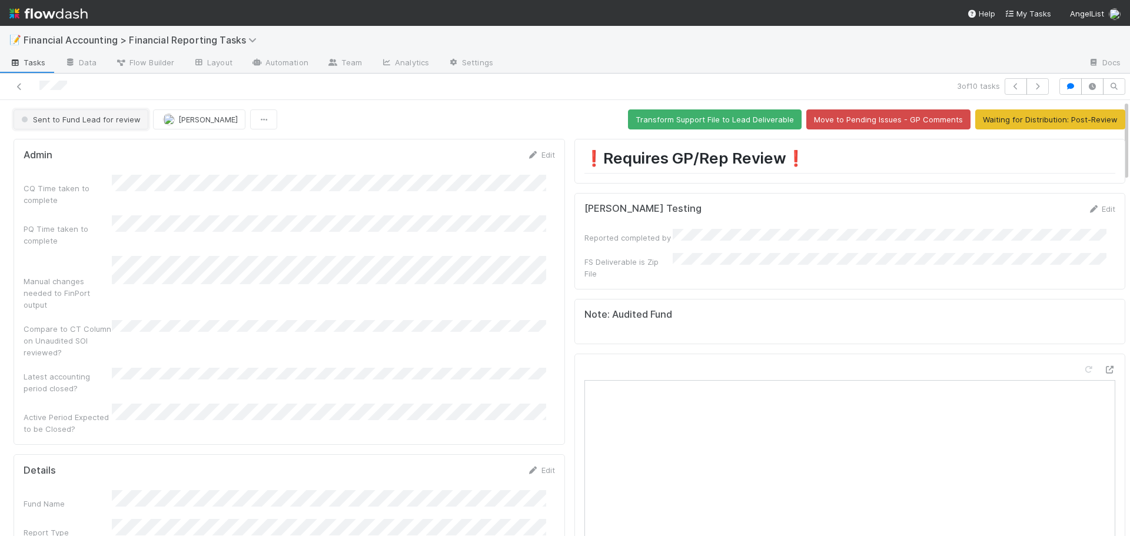
click at [65, 122] on span "Sent to Fund Lead for review" at bounding box center [80, 119] width 122 height 9
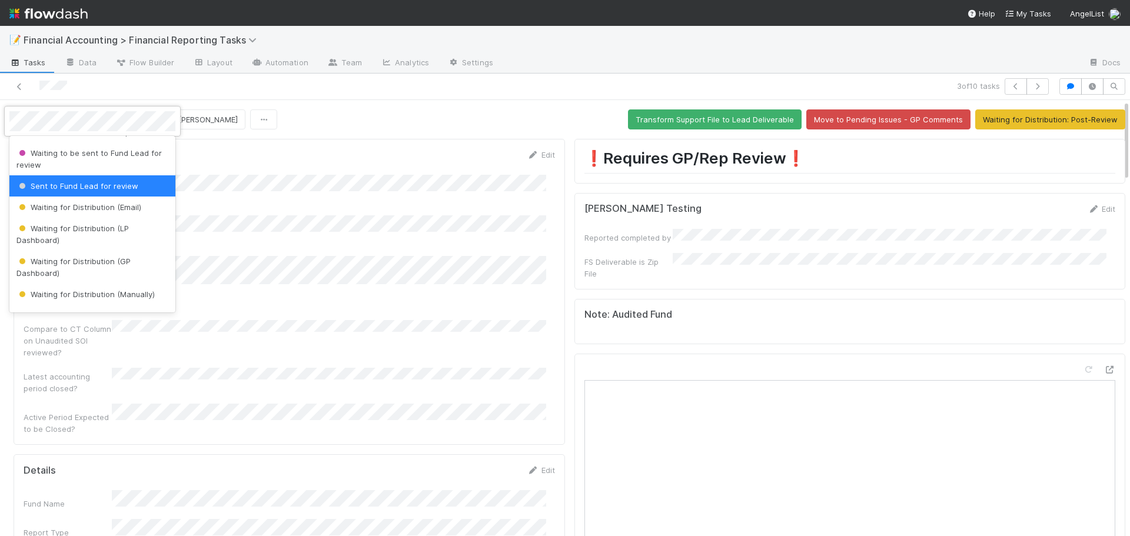
scroll to position [132, 0]
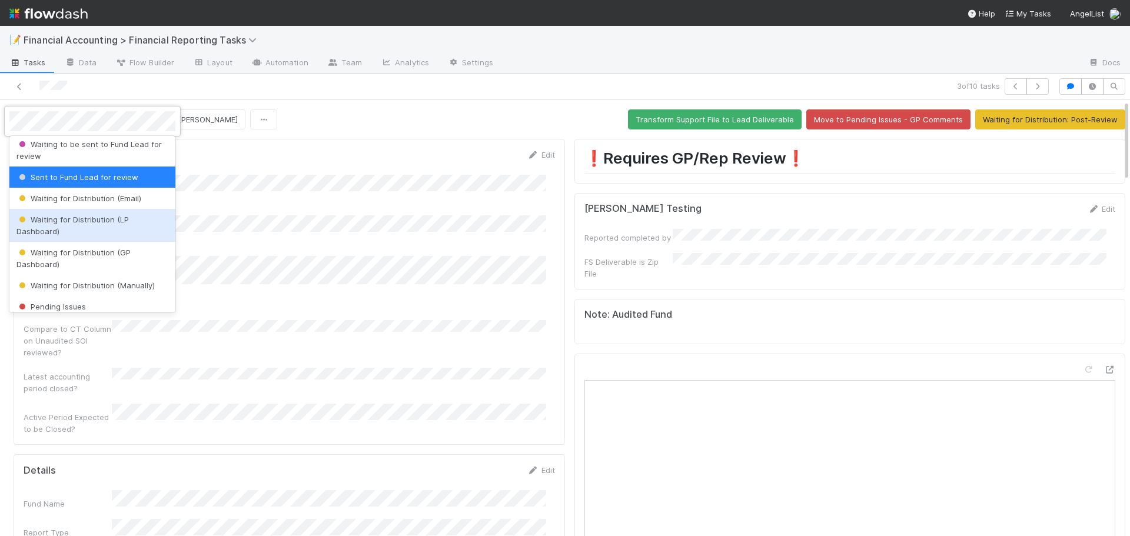
click at [57, 221] on span "Waiting for Distribution (LP Dashboard)" at bounding box center [72, 225] width 112 height 21
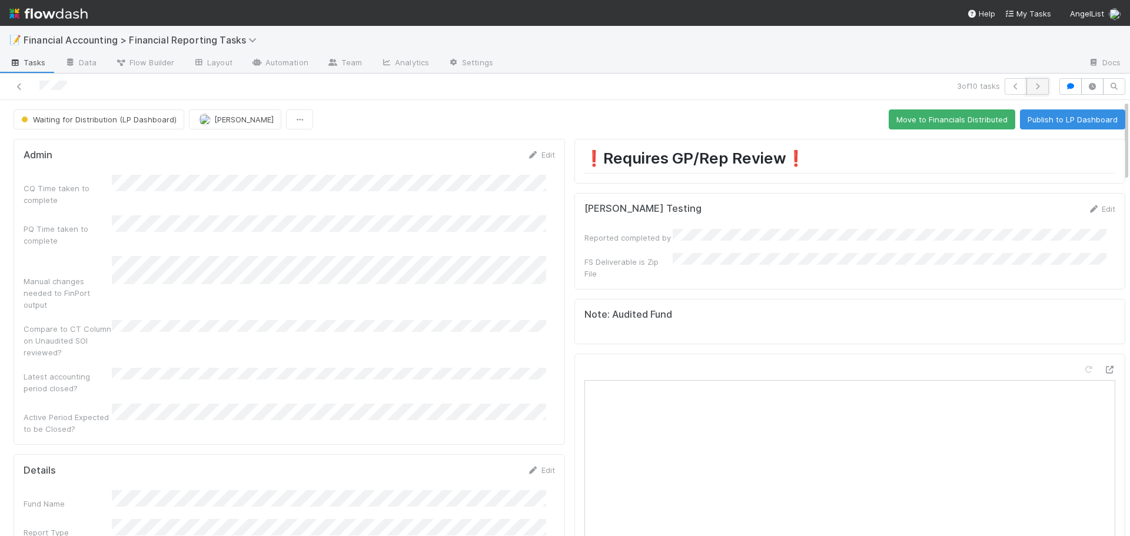
click at [1033, 86] on icon "button" at bounding box center [1037, 86] width 12 height 7
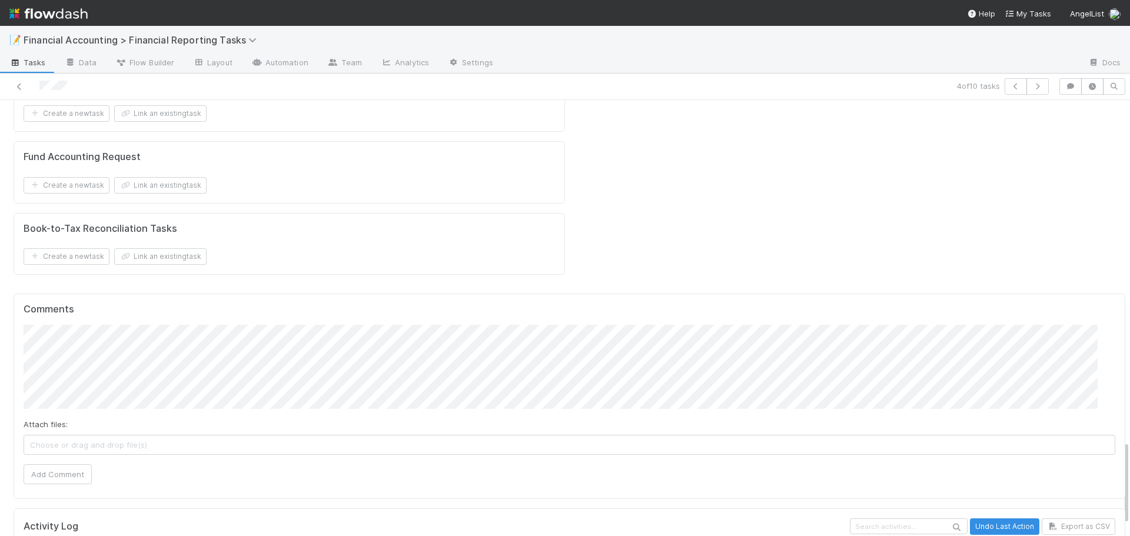
scroll to position [1655, 0]
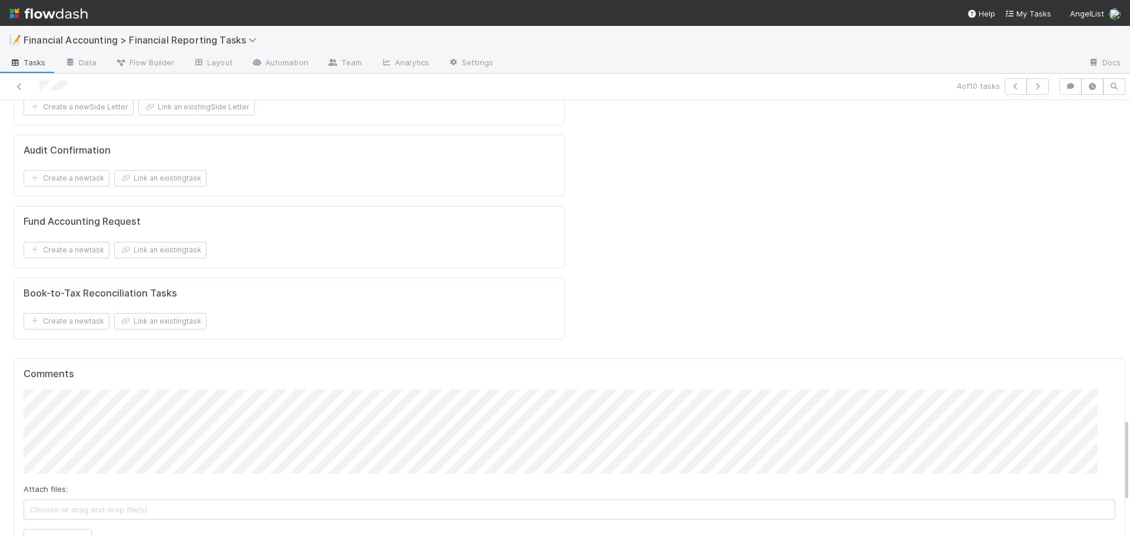
click at [48, 390] on div "Attach files: Choose or drag and drop file(s) Add Comment" at bounding box center [569, 469] width 1091 height 159
click at [45, 529] on button "Add Comment" at bounding box center [58, 539] width 68 height 20
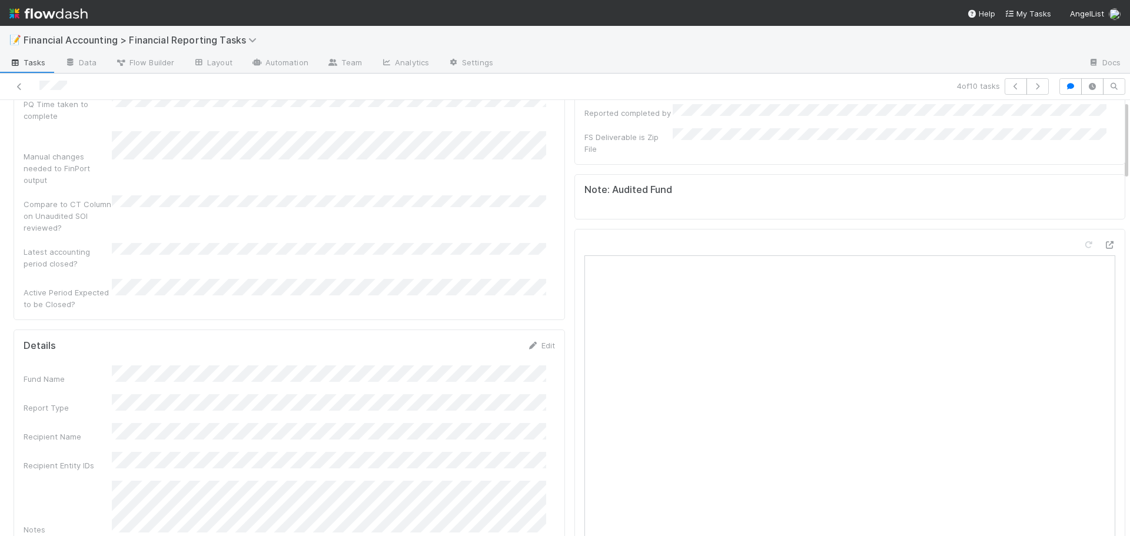
scroll to position [0, 0]
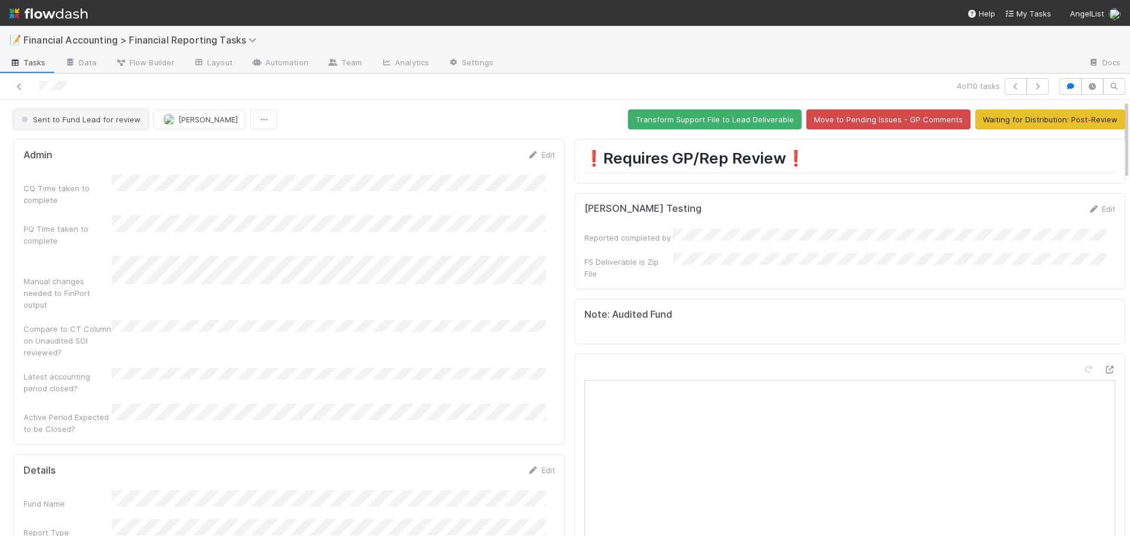
click at [79, 120] on span "Sent to Fund Lead for review" at bounding box center [80, 119] width 122 height 9
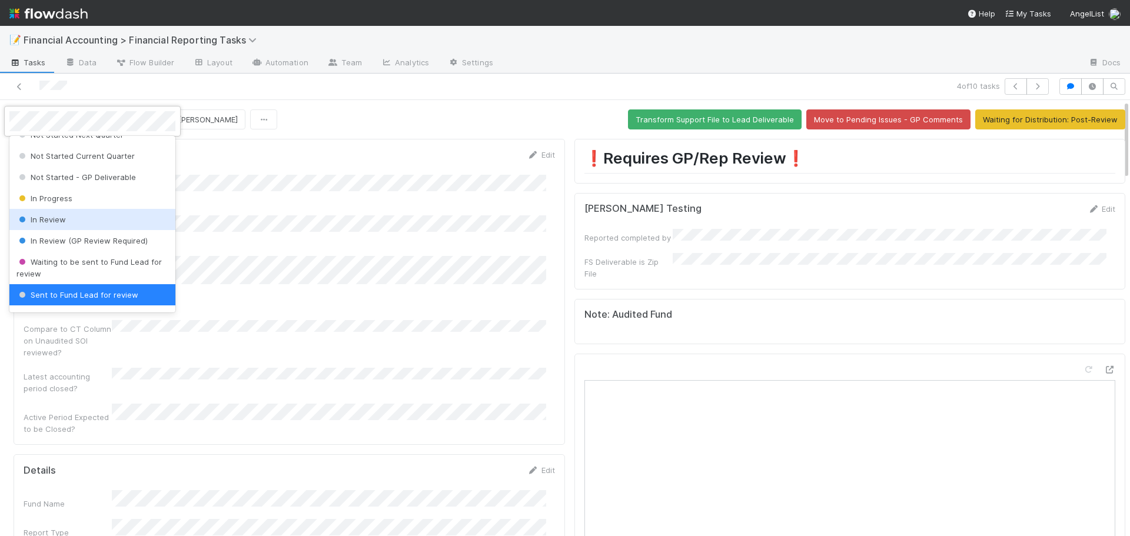
scroll to position [132, 0]
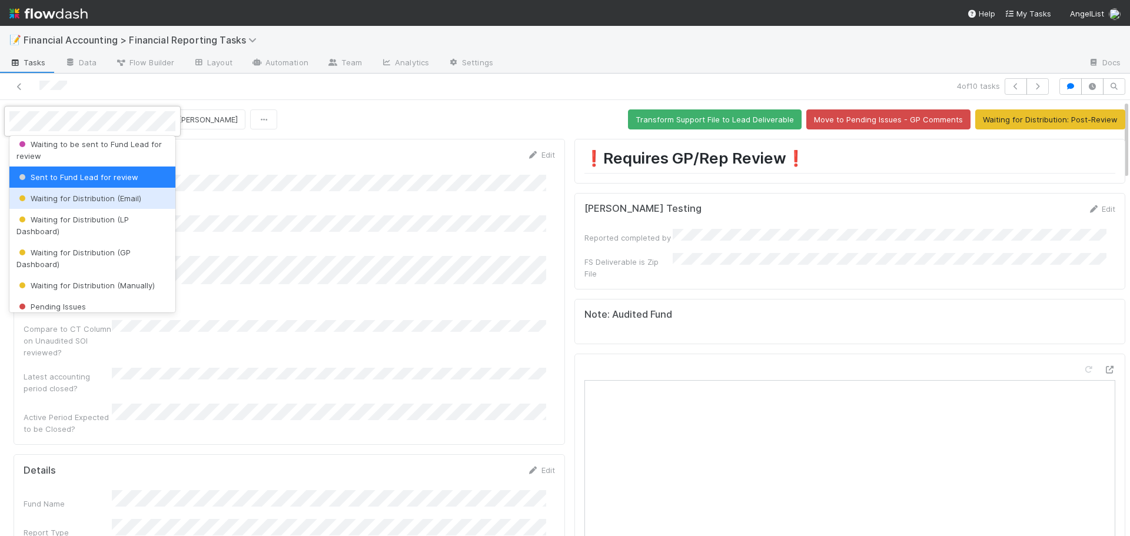
click at [90, 198] on span "Waiting for Distribution (Email)" at bounding box center [78, 198] width 125 height 9
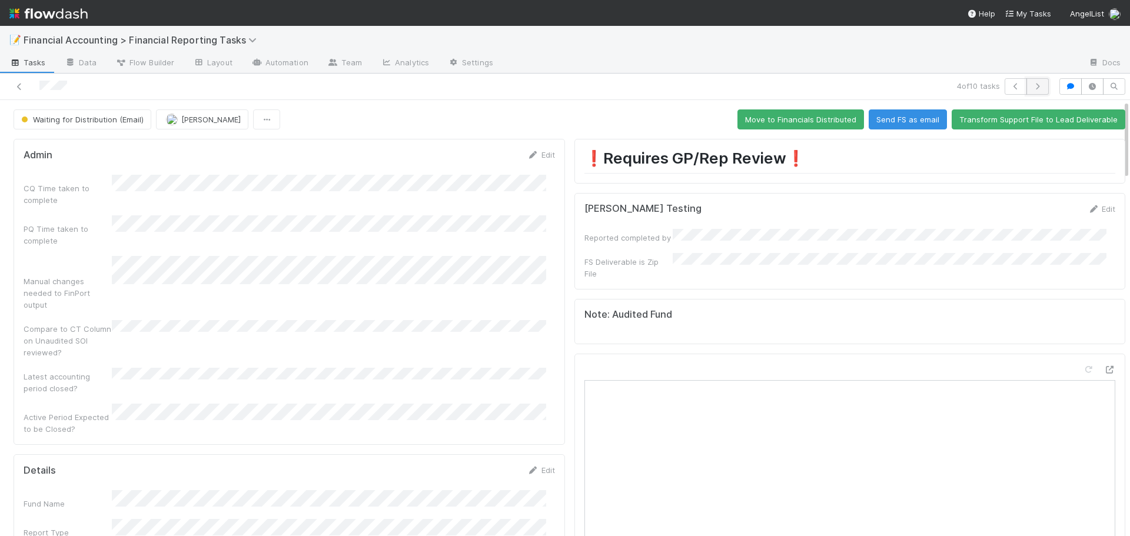
click at [1031, 88] on icon "button" at bounding box center [1037, 86] width 12 height 7
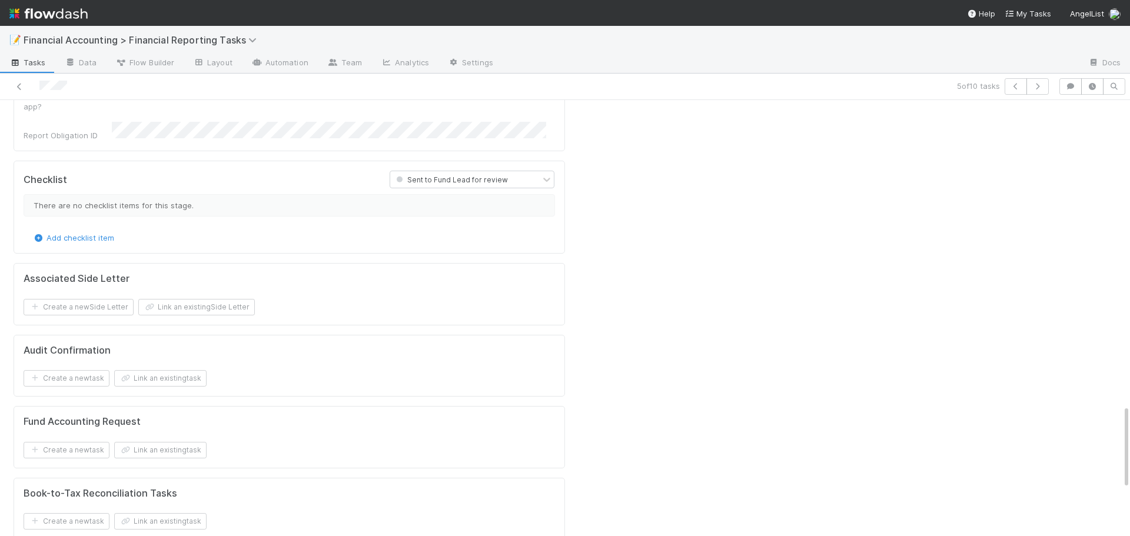
scroll to position [1589, 0]
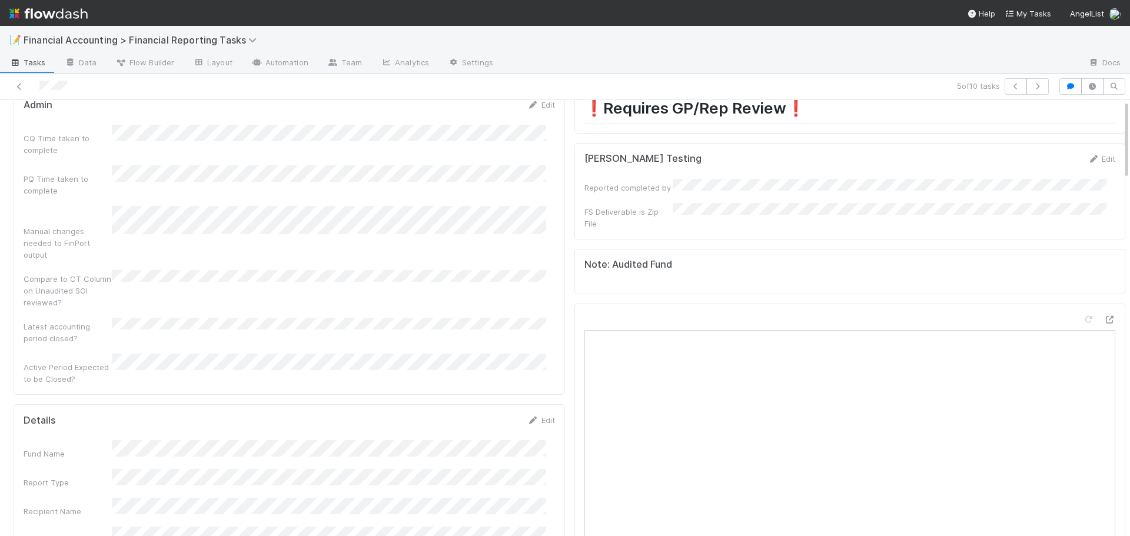
scroll to position [0, 0]
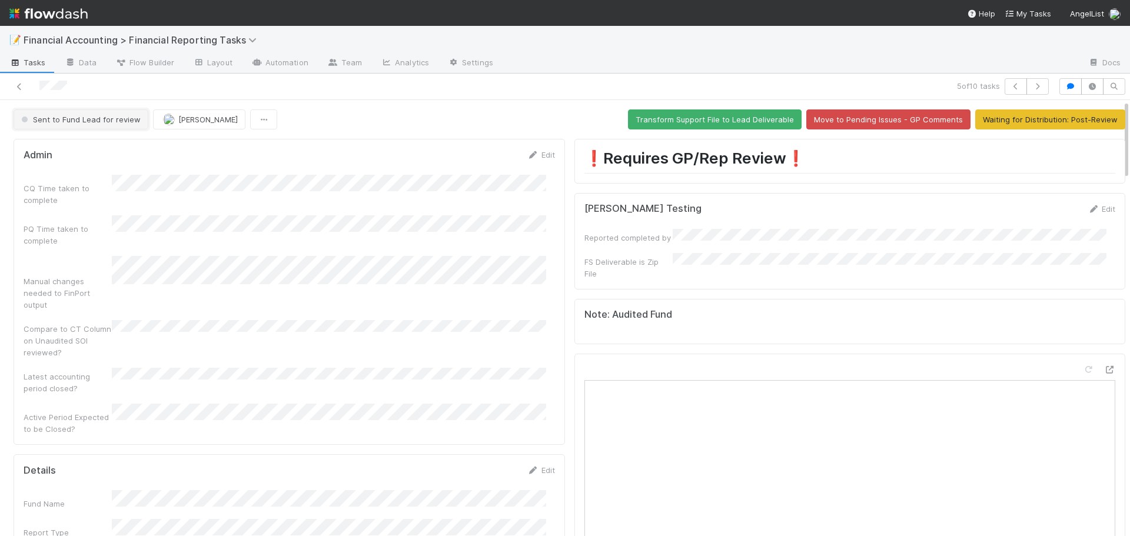
click at [74, 122] on span "Sent to Fund Lead for review" at bounding box center [80, 119] width 122 height 9
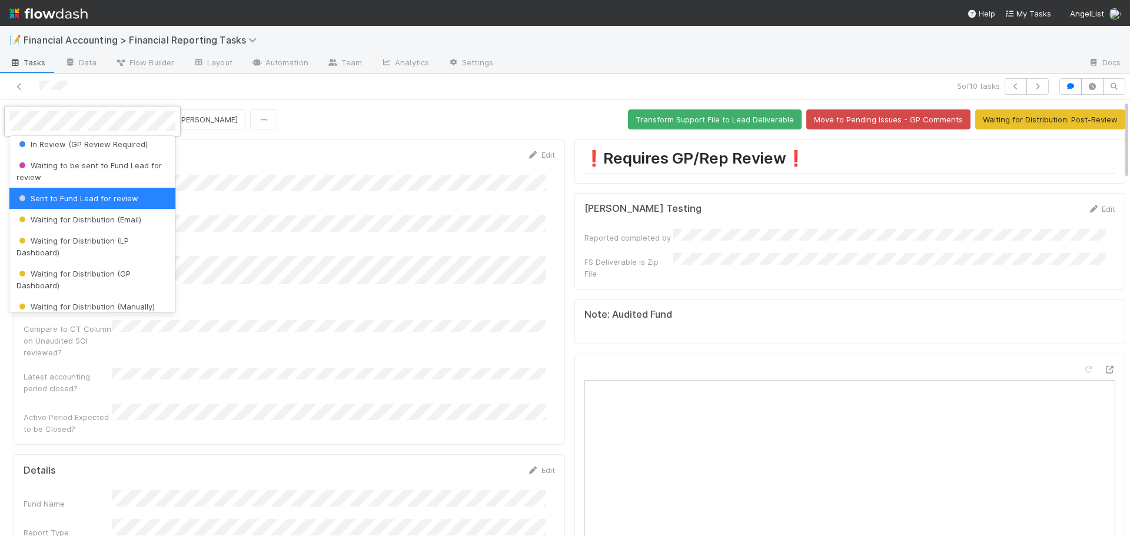
scroll to position [132, 0]
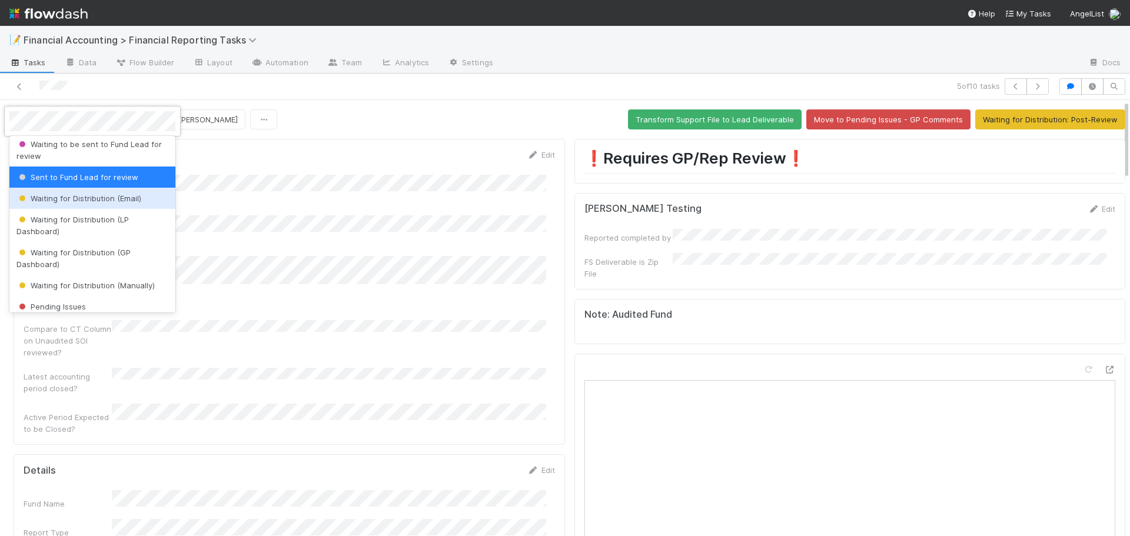
click at [81, 192] on div "Waiting for Distribution (Email)" at bounding box center [92, 198] width 166 height 21
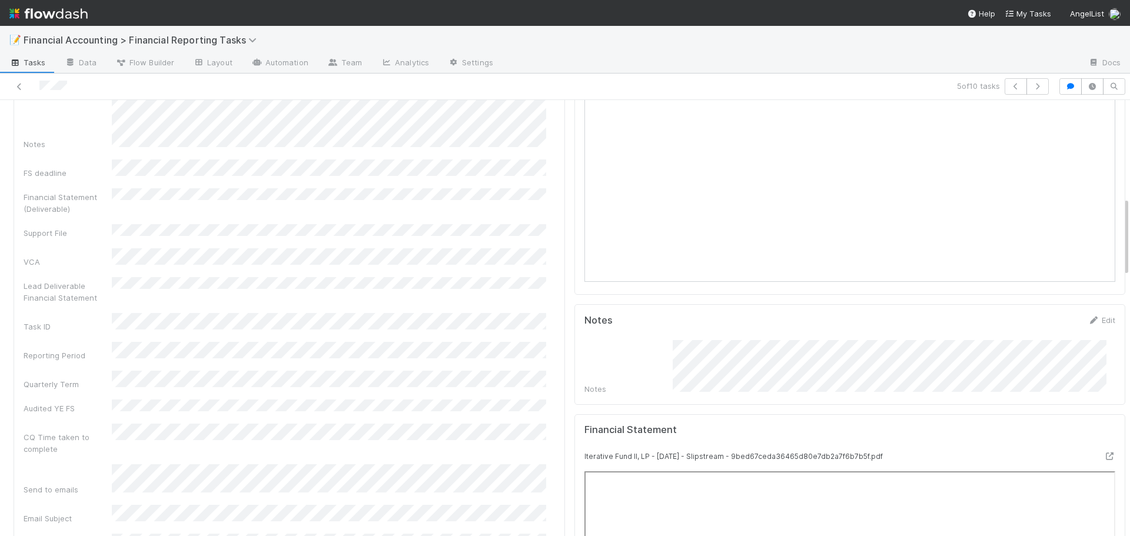
scroll to position [530, 0]
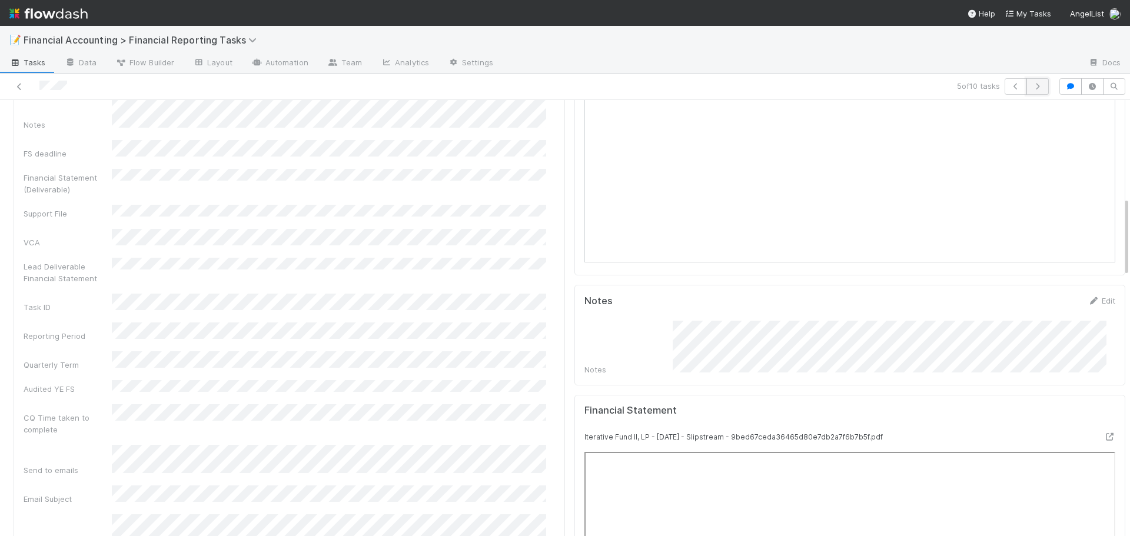
click at [1031, 87] on icon "button" at bounding box center [1037, 86] width 12 height 7
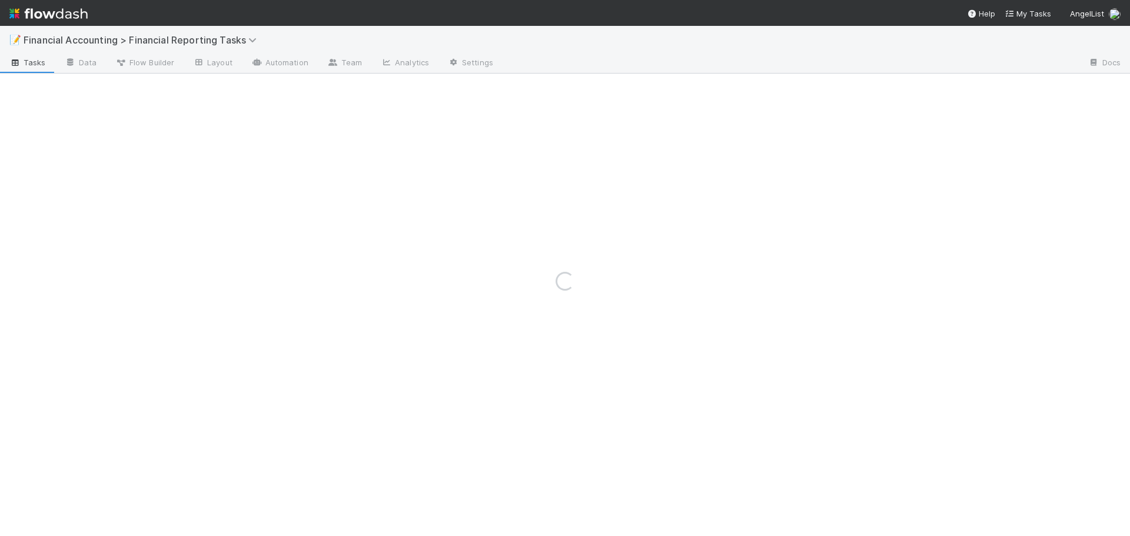
click at [1031, 87] on div "Loading..." at bounding box center [565, 281] width 1130 height 510
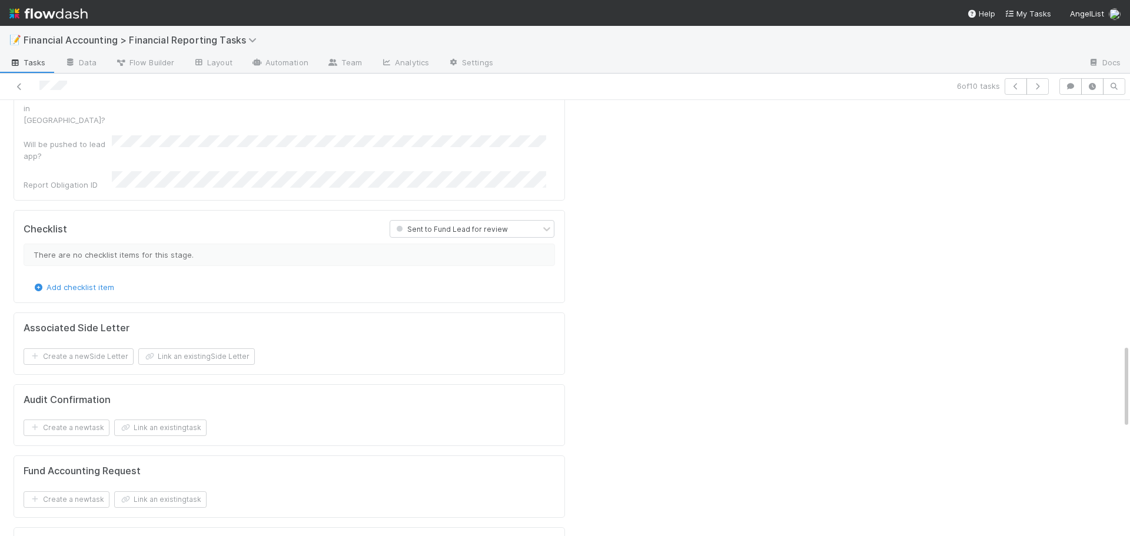
scroll to position [1589, 0]
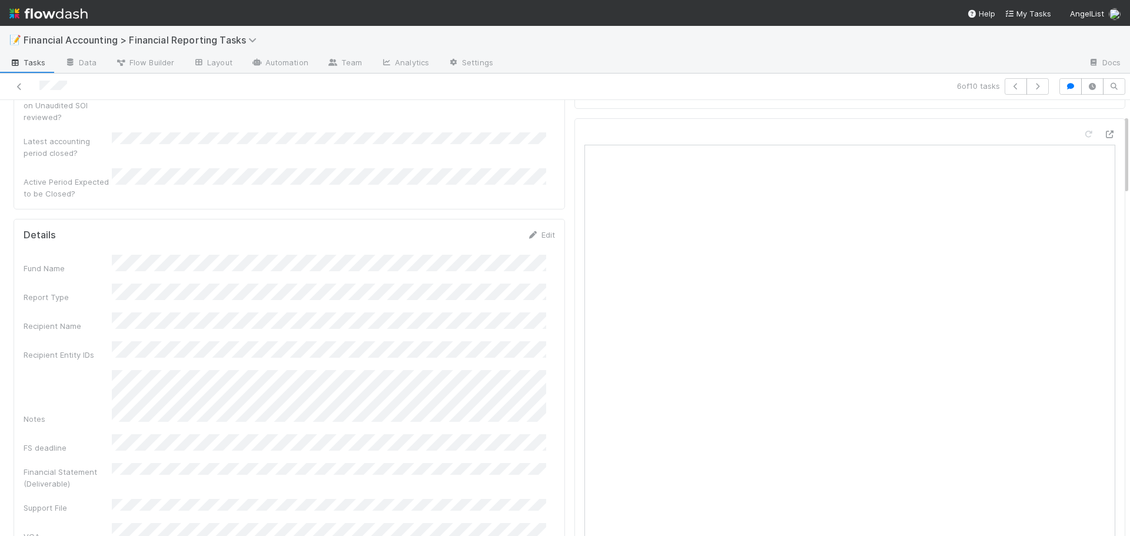
scroll to position [0, 0]
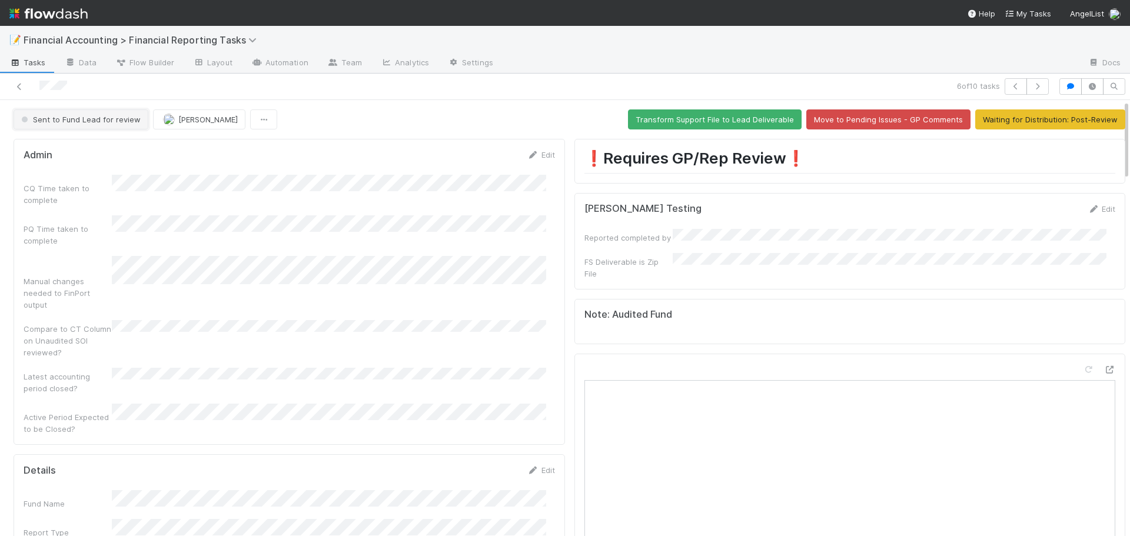
click at [86, 114] on button "Sent to Fund Lead for review" at bounding box center [81, 119] width 135 height 20
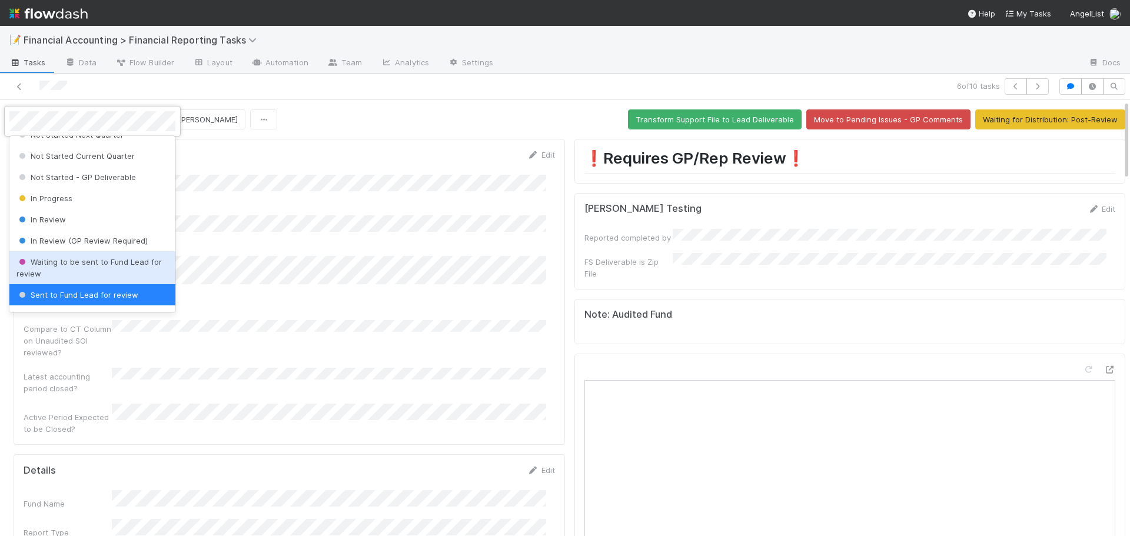
scroll to position [73, 0]
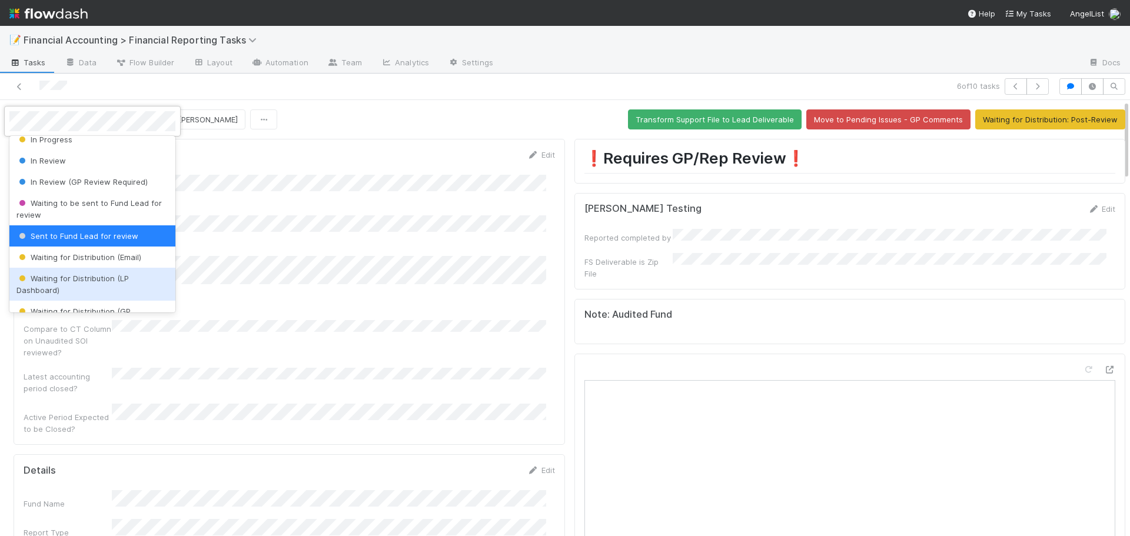
click at [71, 279] on span "Waiting for Distribution (LP Dashboard)" at bounding box center [72, 284] width 112 height 21
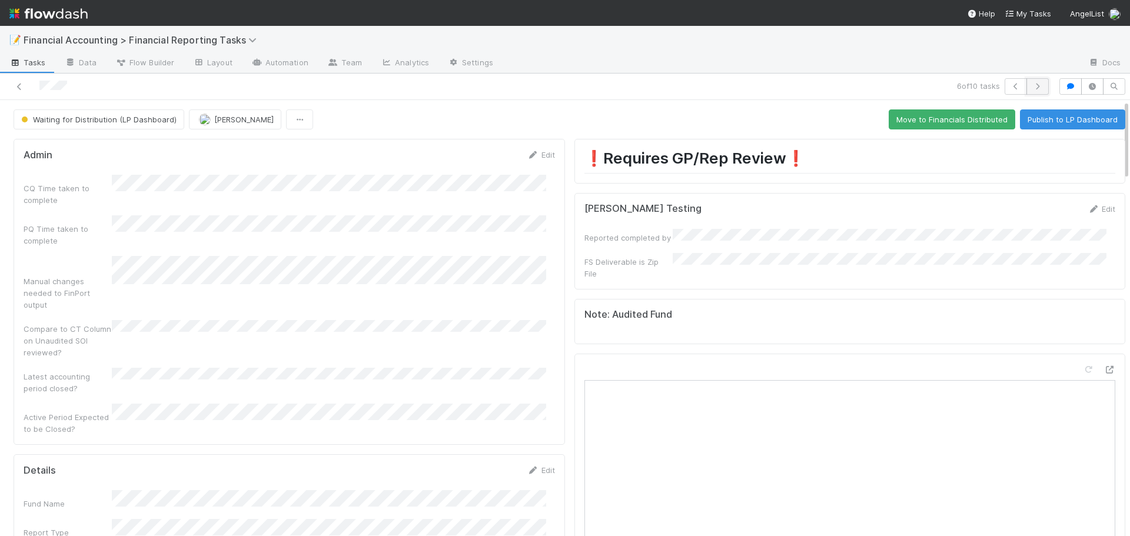
click at [1031, 87] on icon "button" at bounding box center [1037, 86] width 12 height 7
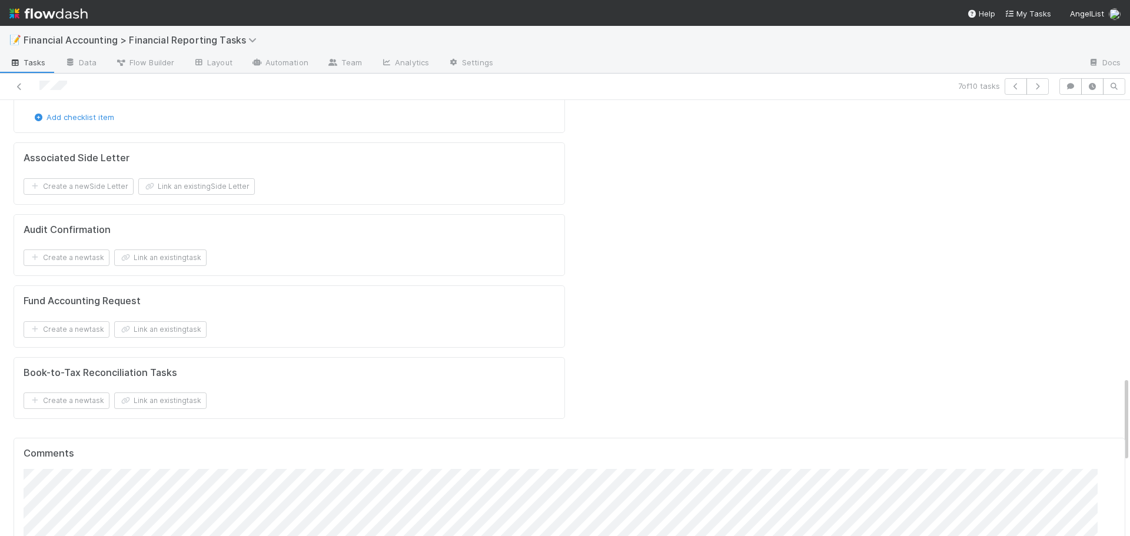
scroll to position [1530, 0]
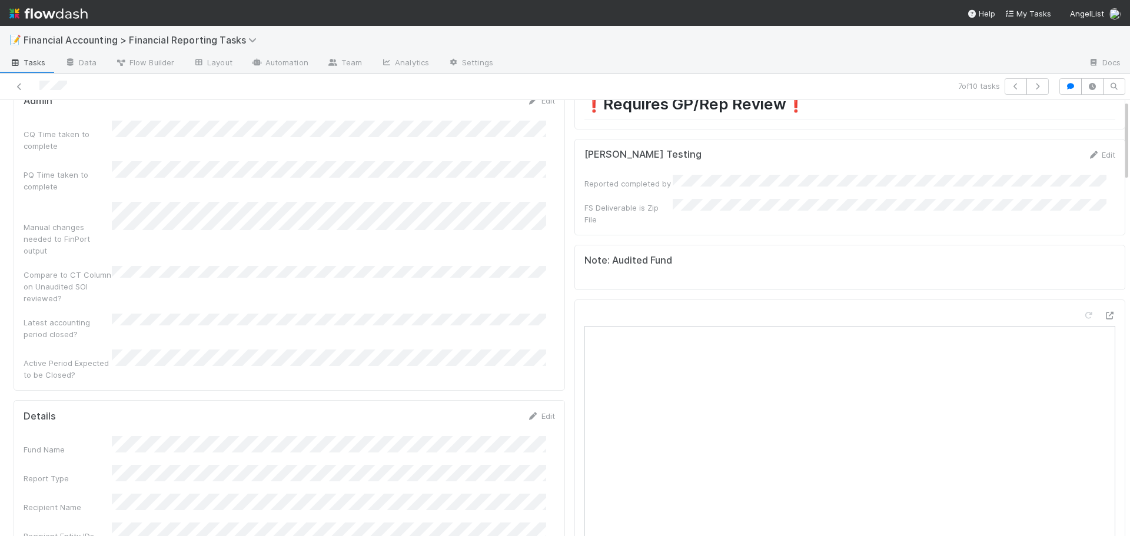
scroll to position [0, 0]
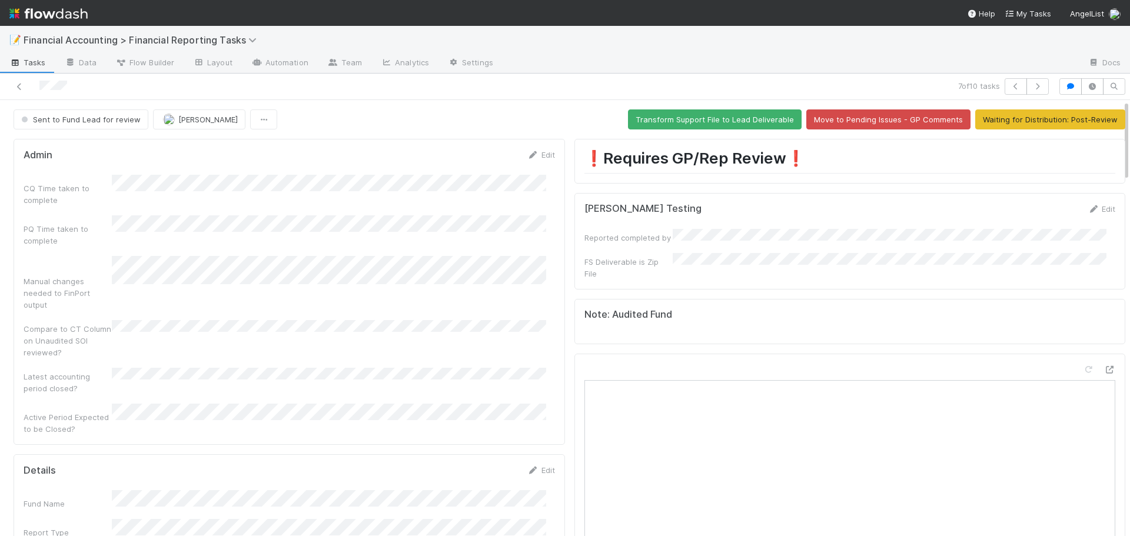
click at [92, 125] on button "Sent to Fund Lead for review" at bounding box center [81, 119] width 135 height 20
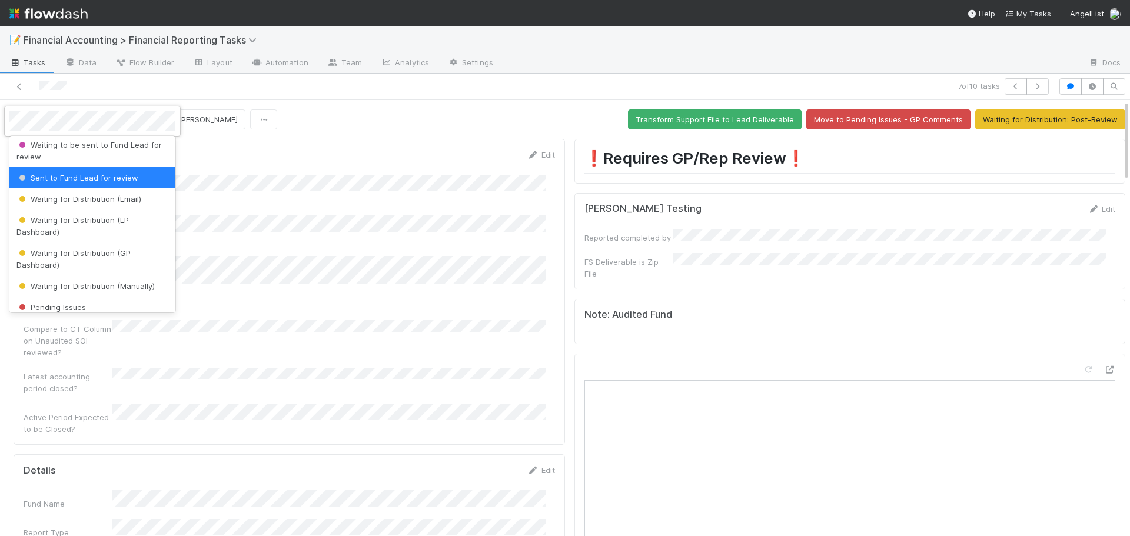
scroll to position [132, 0]
click at [80, 220] on span "Waiting for Distribution (LP Dashboard)" at bounding box center [72, 225] width 112 height 21
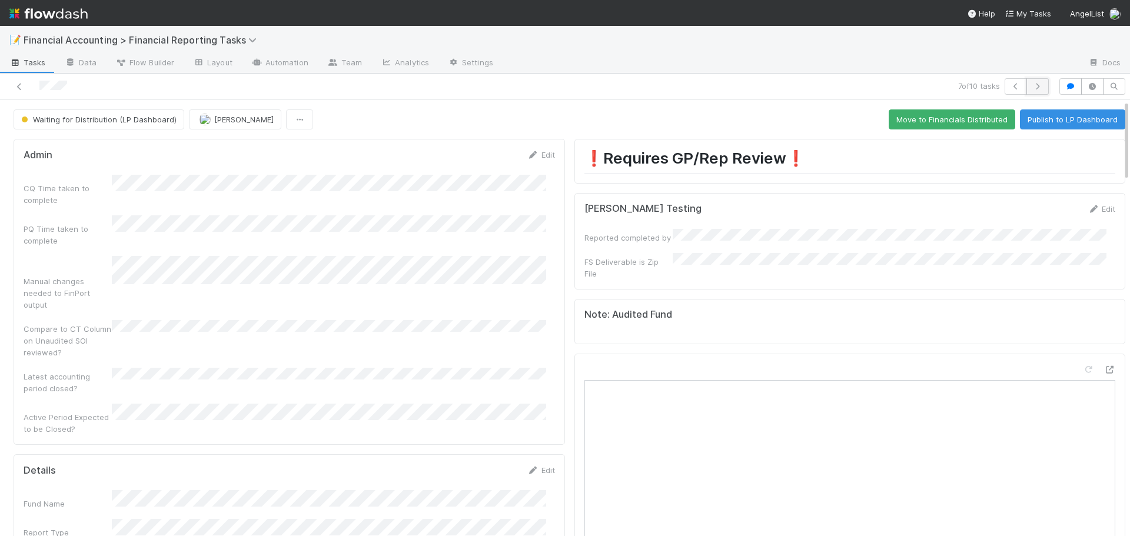
click at [1030, 81] on button "button" at bounding box center [1037, 86] width 22 height 16
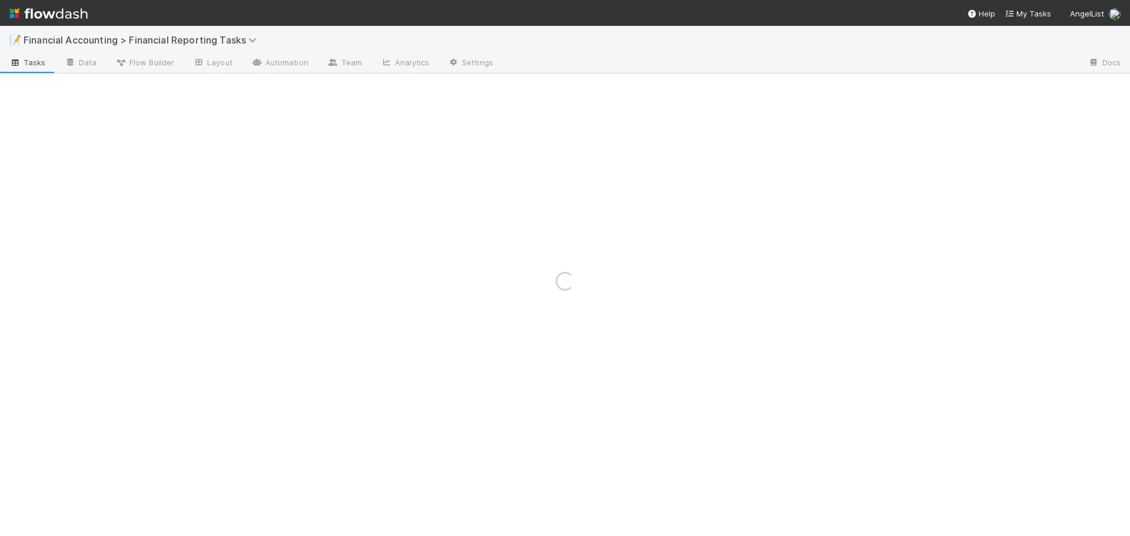
click at [1030, 81] on div "Loading..." at bounding box center [565, 281] width 1130 height 510
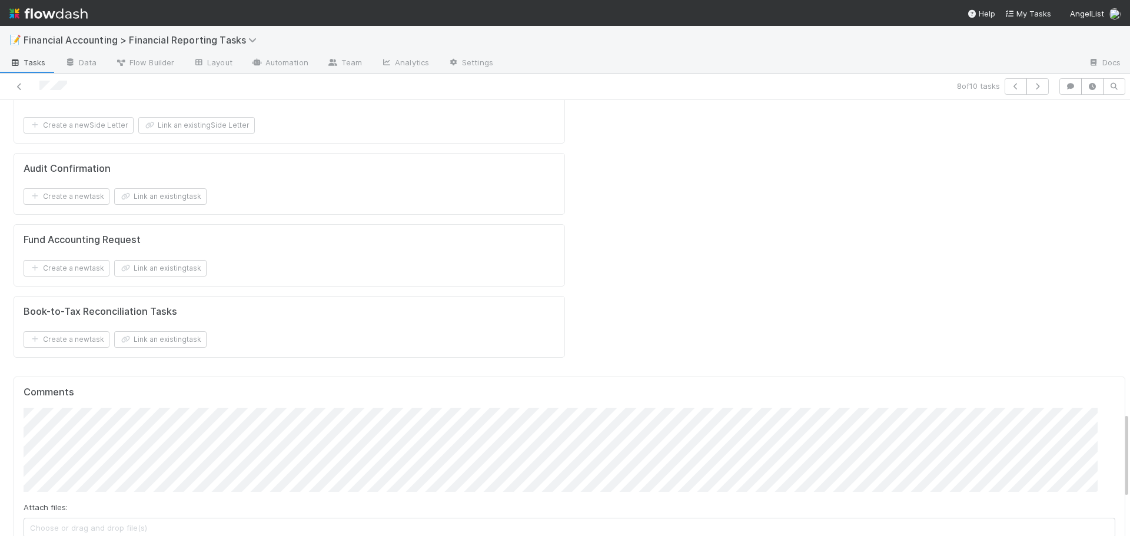
scroll to position [1589, 0]
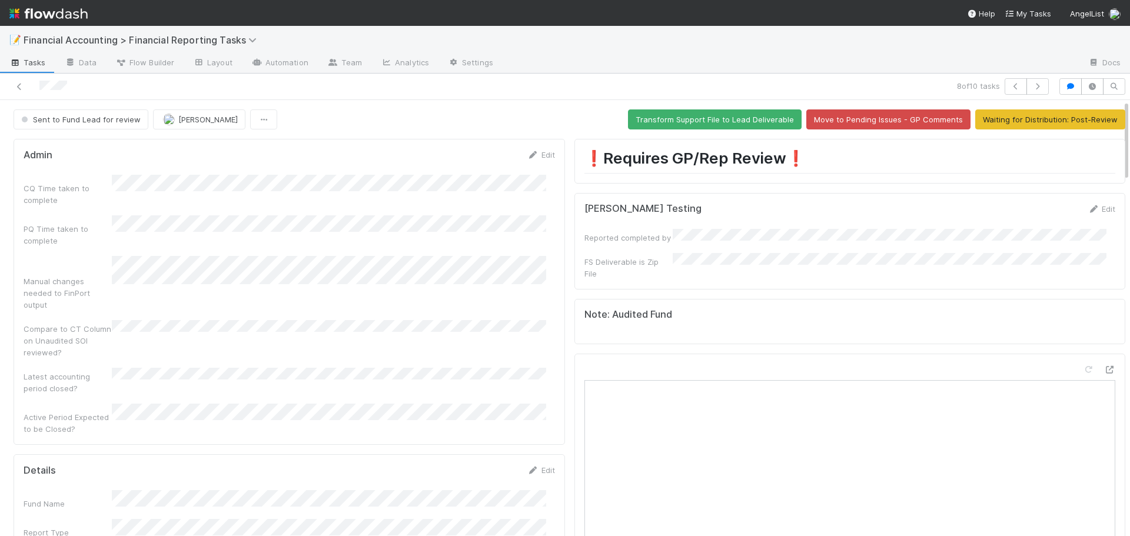
click at [65, 125] on button "Sent to Fund Lead for review" at bounding box center [81, 119] width 135 height 20
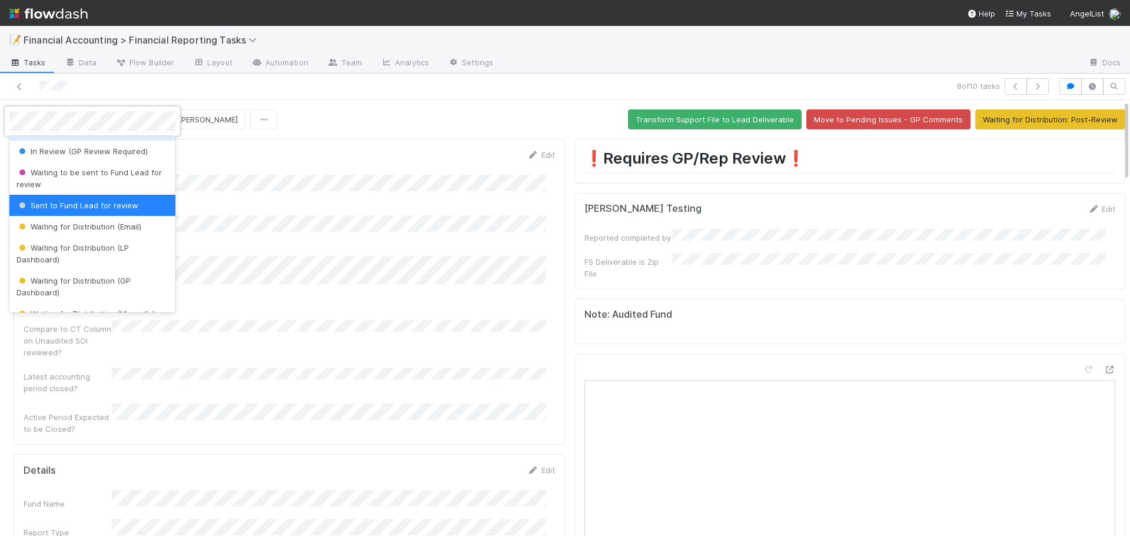
scroll to position [132, 0]
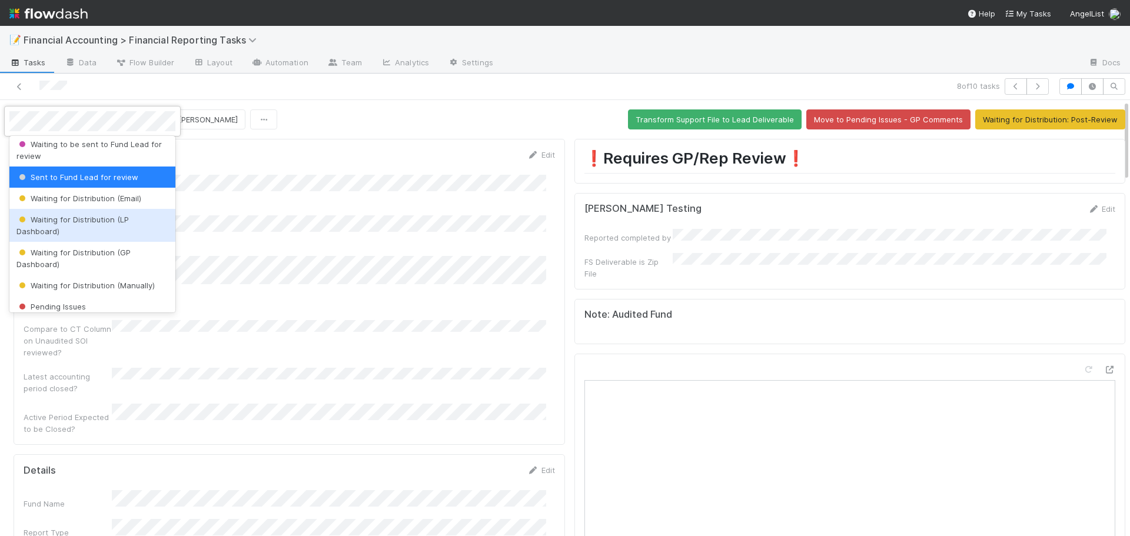
click at [80, 222] on span "Waiting for Distribution (LP Dashboard)" at bounding box center [72, 225] width 112 height 21
click at [80, 223] on div "PQ Time taken to complete" at bounding box center [68, 235] width 88 height 24
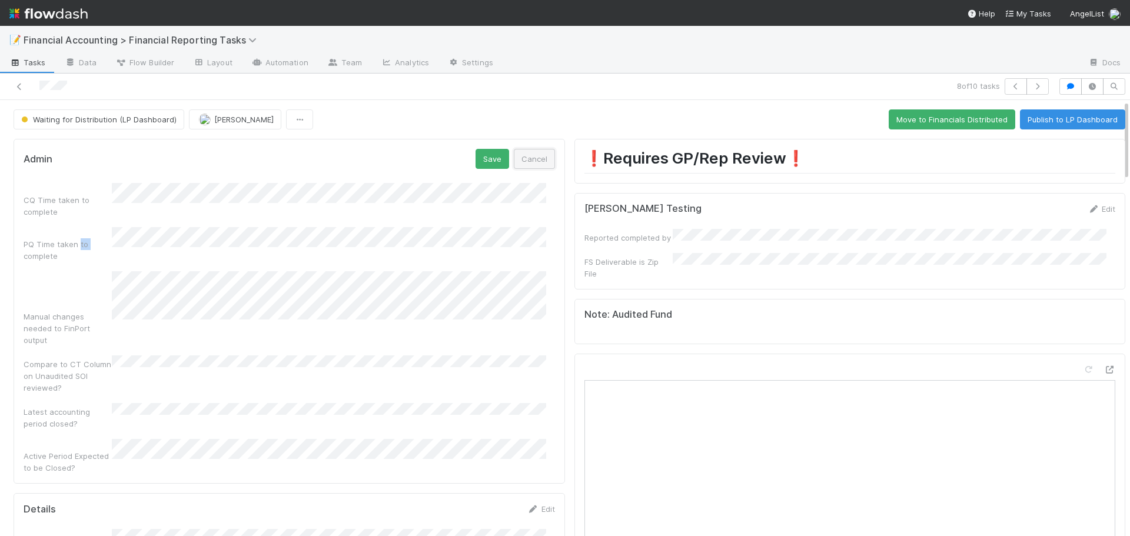
click at [527, 155] on button "Cancel" at bounding box center [534, 159] width 41 height 20
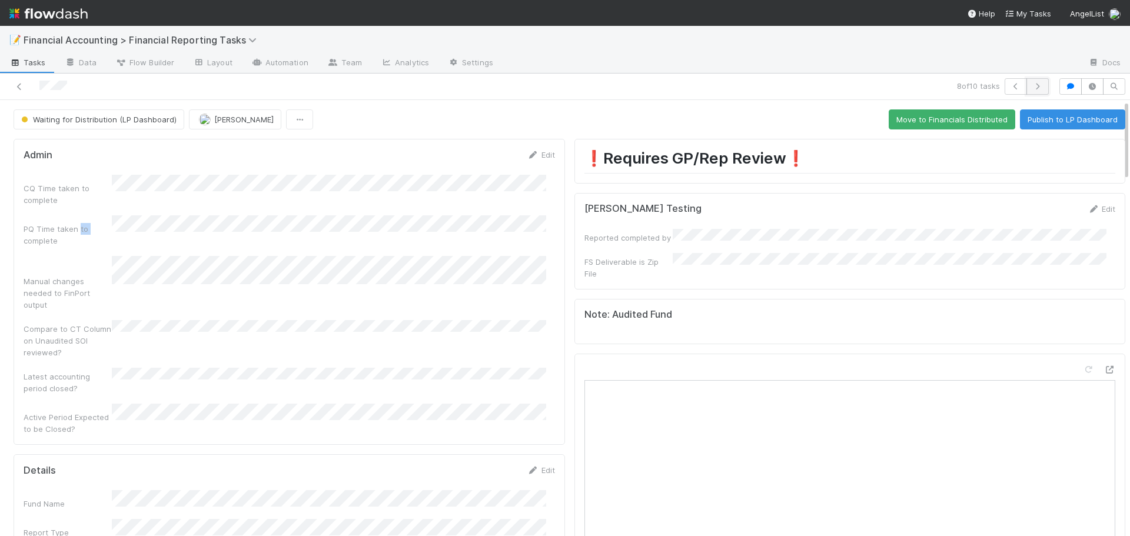
click at [1035, 80] on button "button" at bounding box center [1037, 86] width 22 height 16
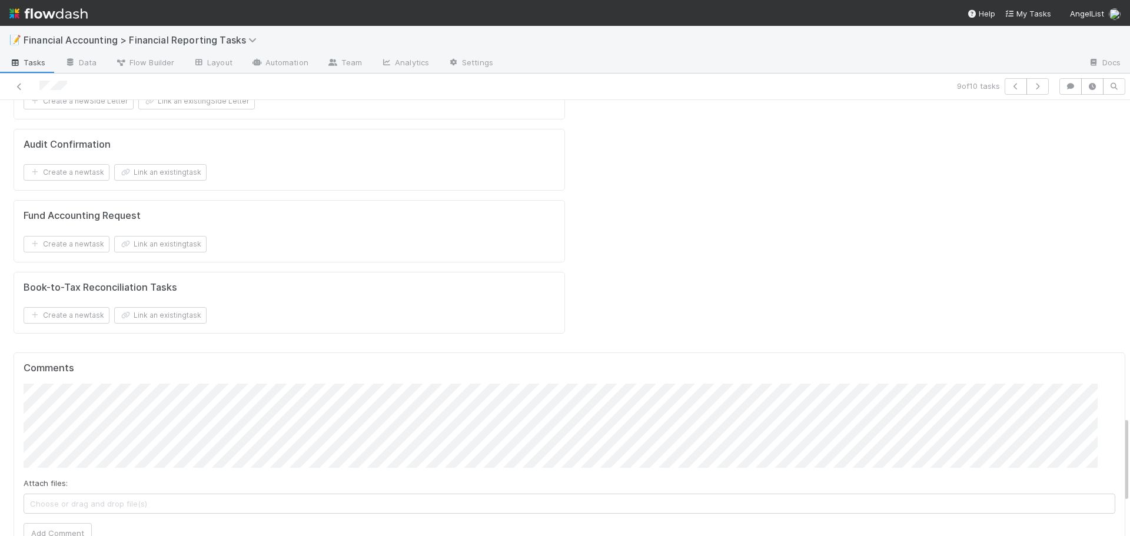
scroll to position [1647, 0]
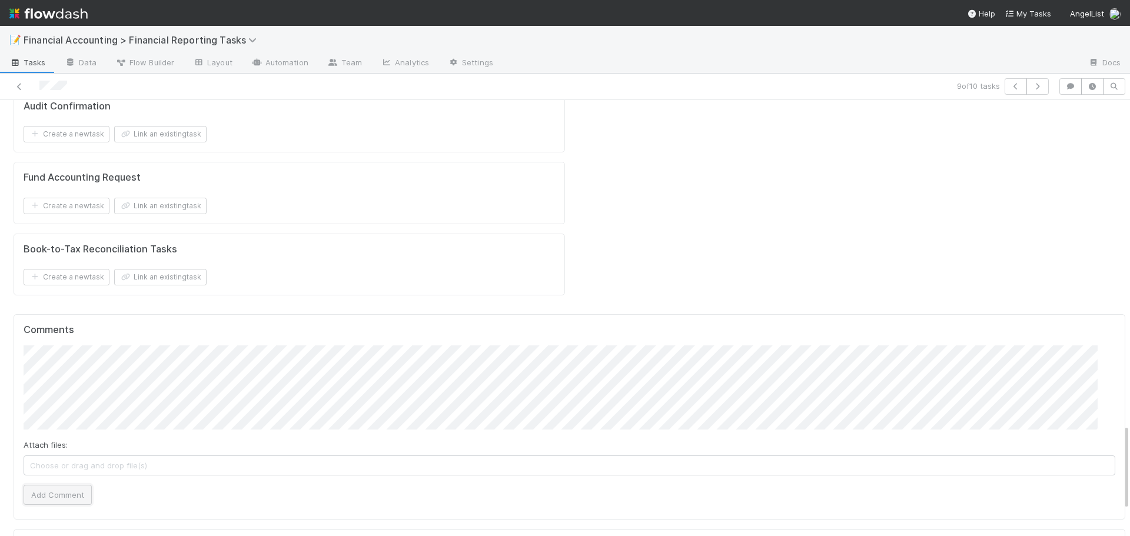
click at [70, 485] on button "Add Comment" at bounding box center [58, 495] width 68 height 20
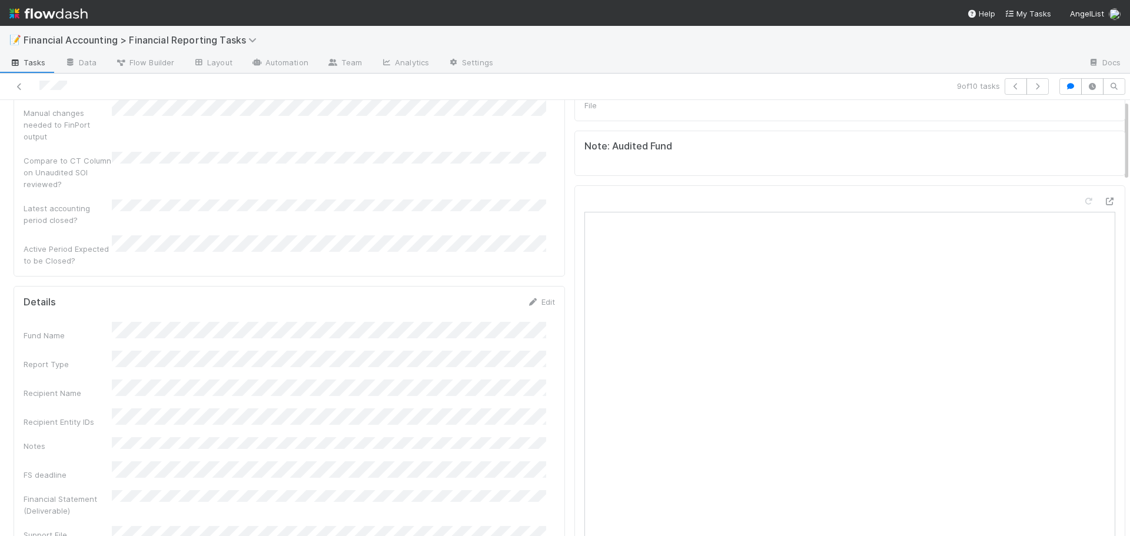
scroll to position [0, 0]
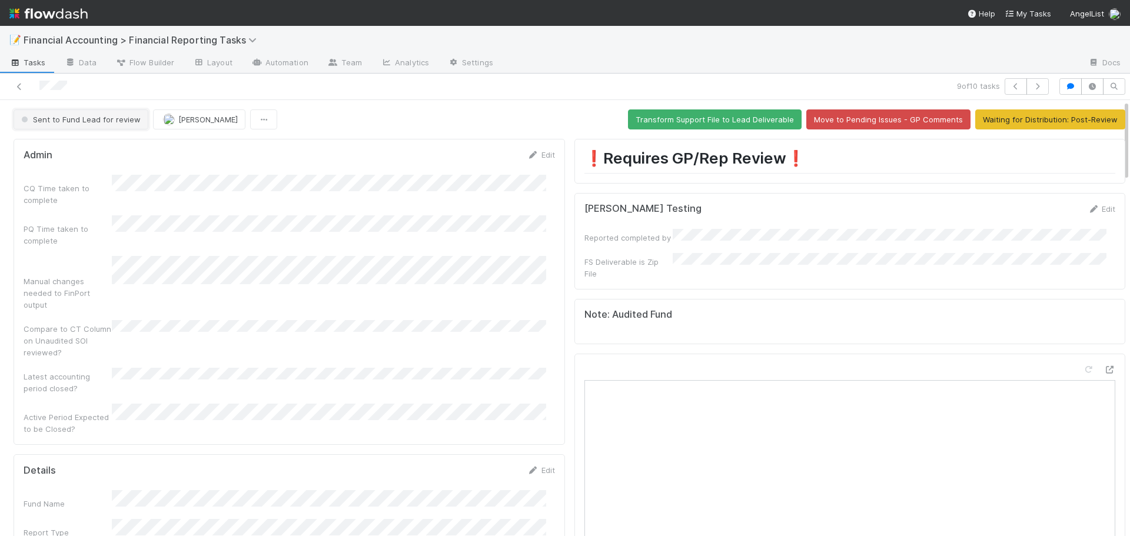
click at [102, 116] on span "Sent to Fund Lead for review" at bounding box center [80, 119] width 122 height 9
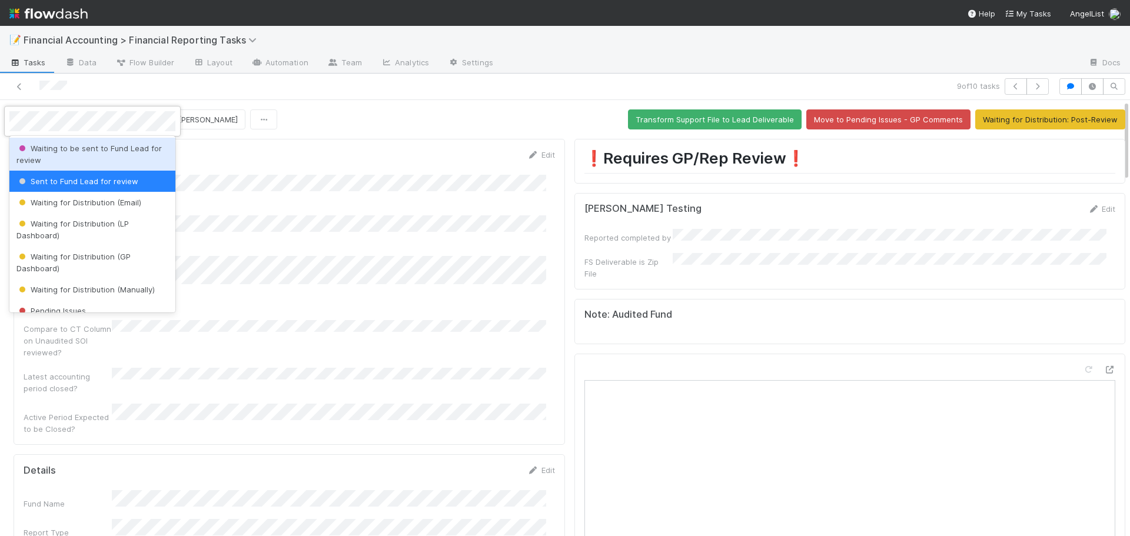
scroll to position [132, 0]
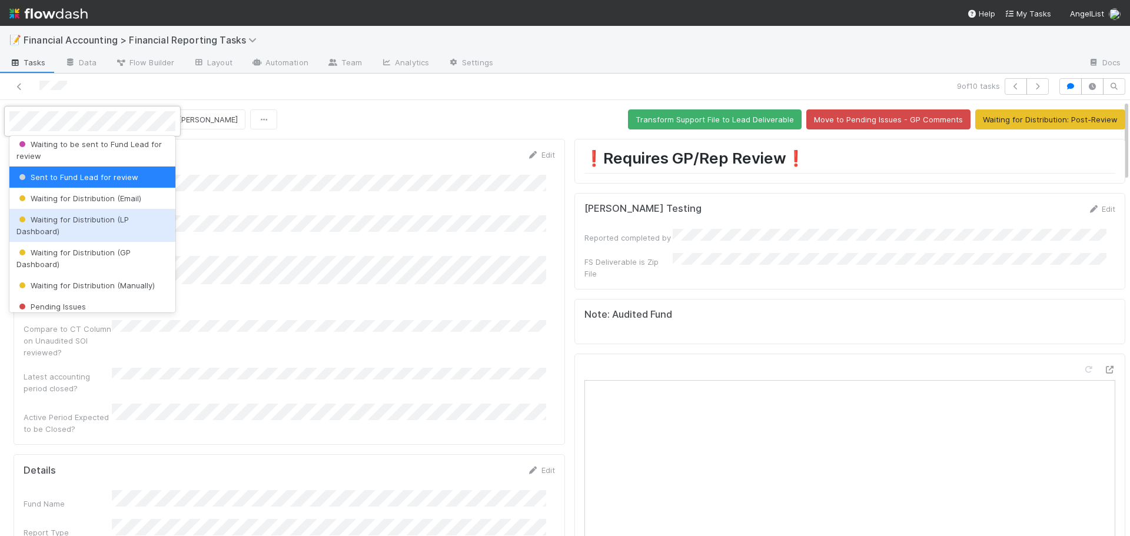
click at [76, 233] on div "Waiting for Distribution (LP Dashboard)" at bounding box center [92, 225] width 166 height 33
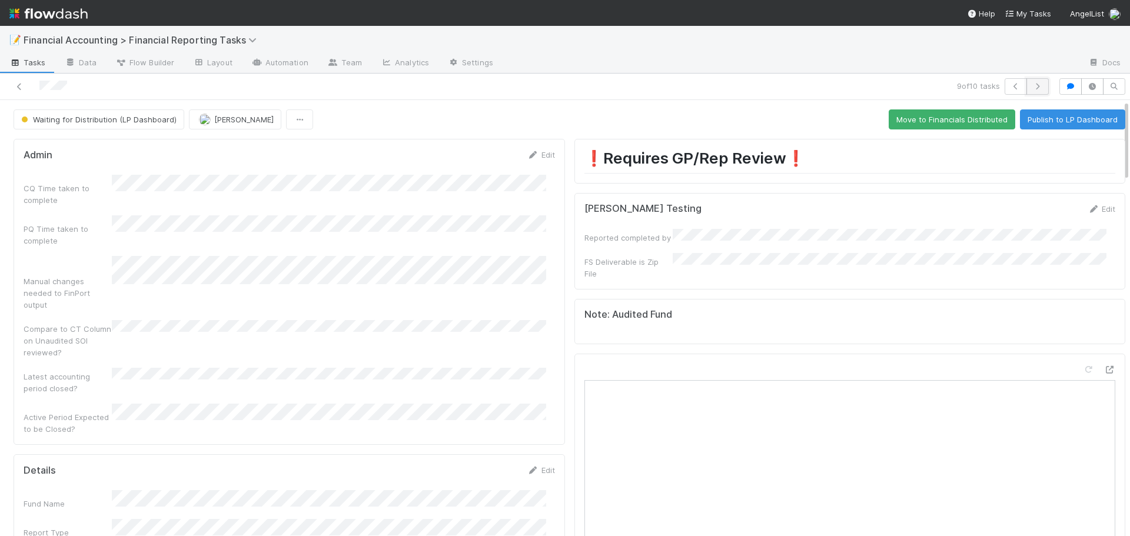
click at [1031, 87] on icon "button" at bounding box center [1037, 86] width 12 height 7
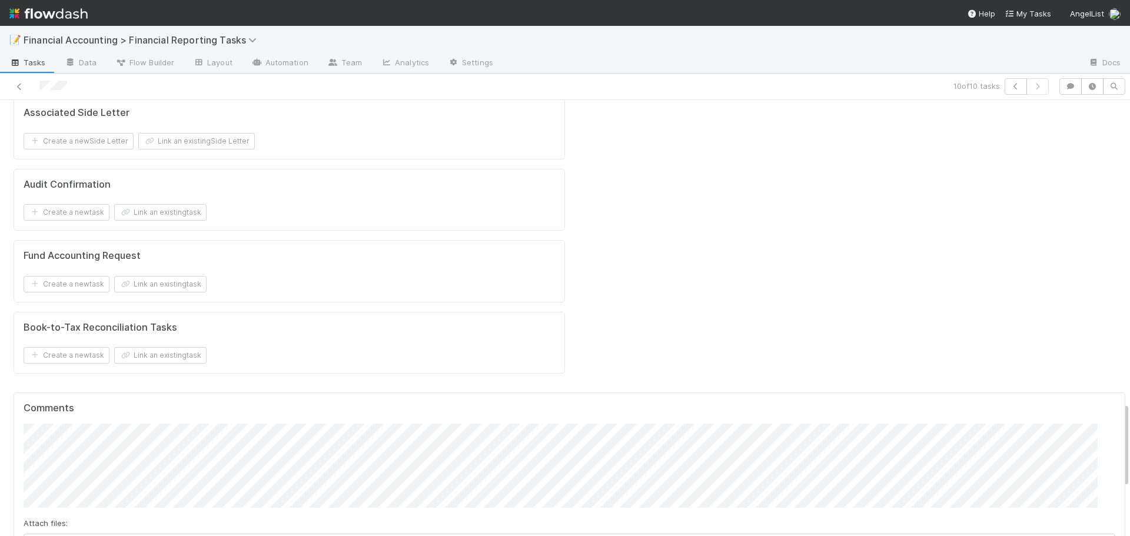
scroll to position [1589, 0]
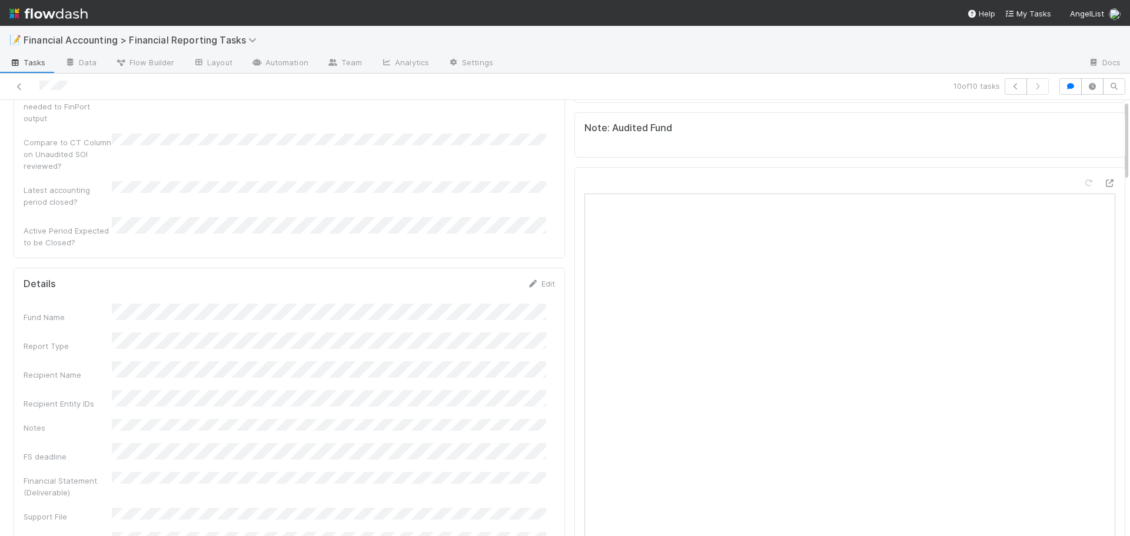
scroll to position [0, 0]
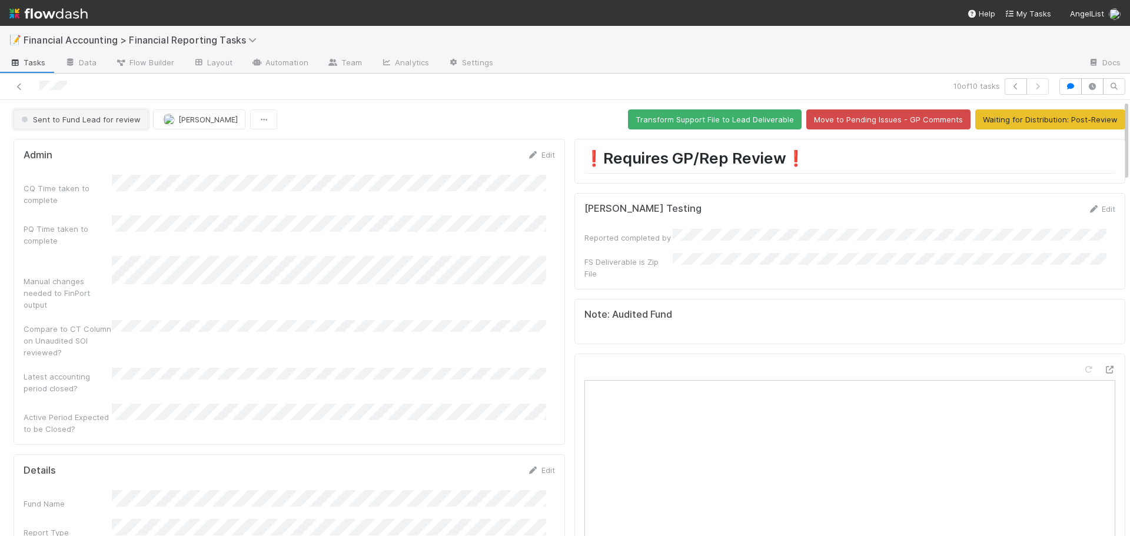
click at [95, 126] on button "Sent to Fund Lead for review" at bounding box center [81, 119] width 135 height 20
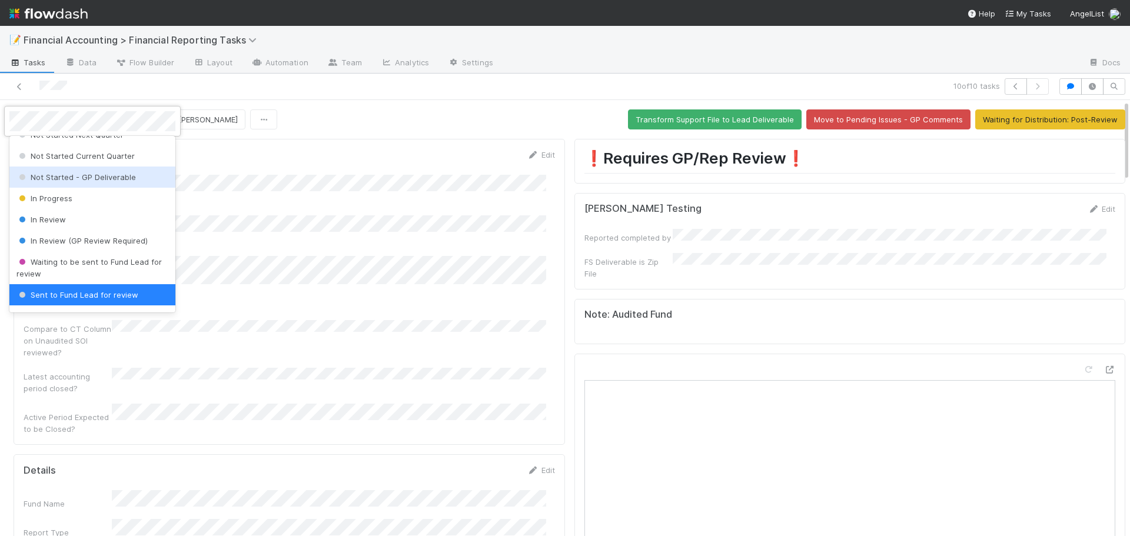
scroll to position [73, 0]
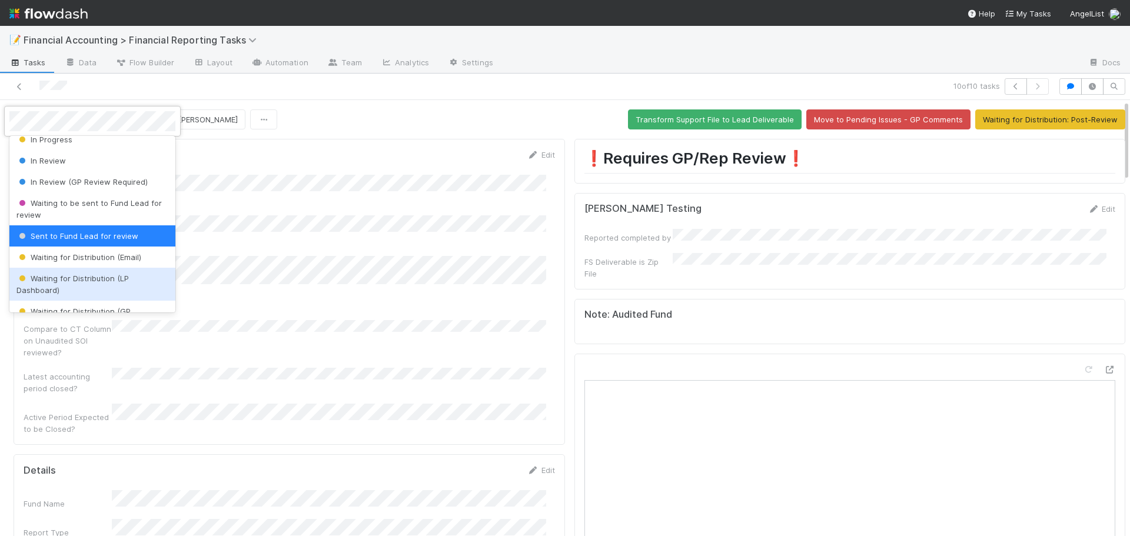
click at [101, 280] on span "Waiting for Distribution (LP Dashboard)" at bounding box center [72, 284] width 112 height 21
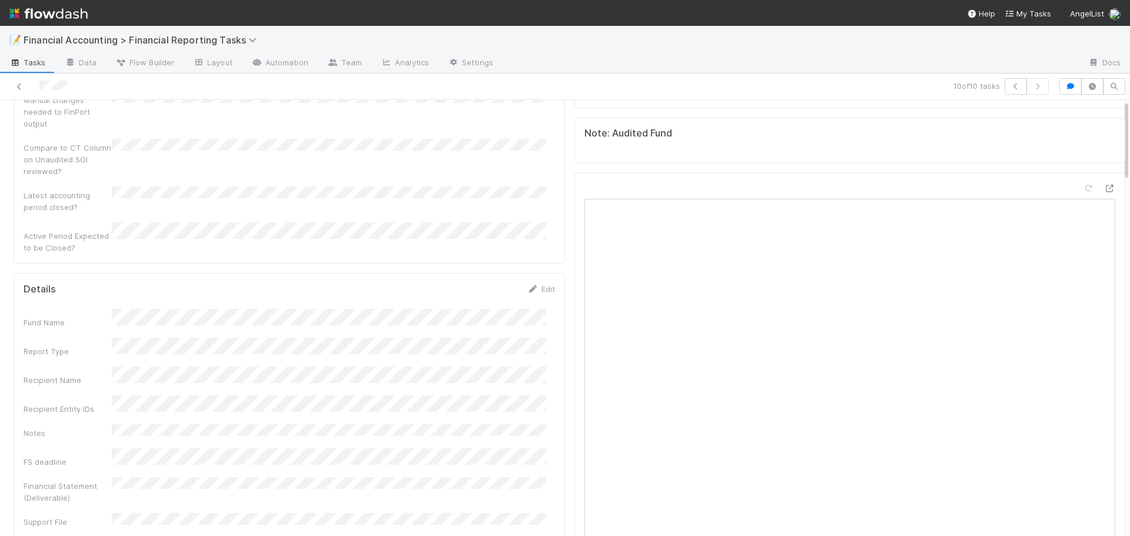
scroll to position [0, 0]
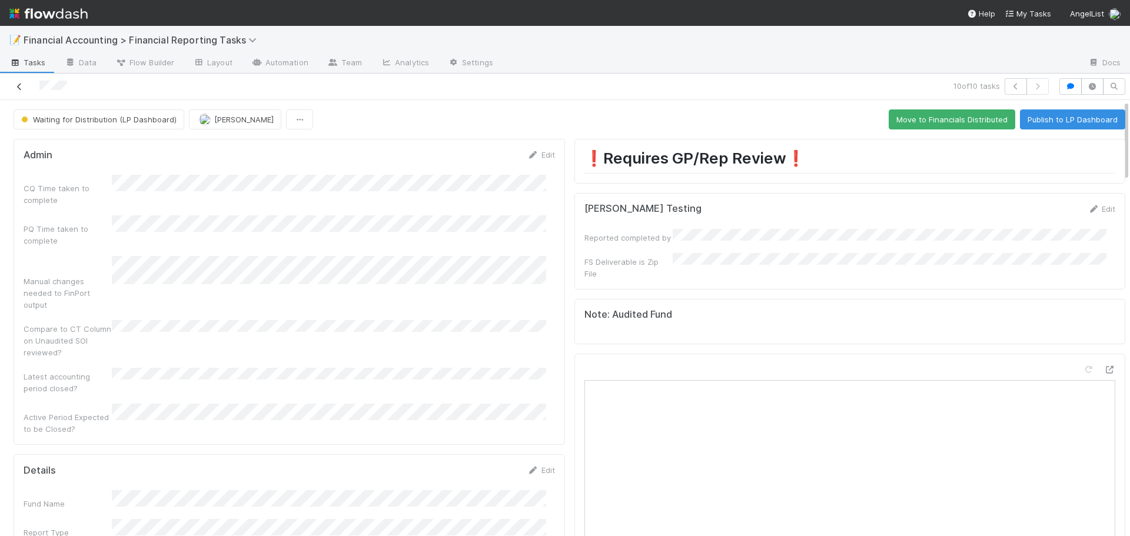
click at [19, 86] on icon at bounding box center [20, 87] width 12 height 8
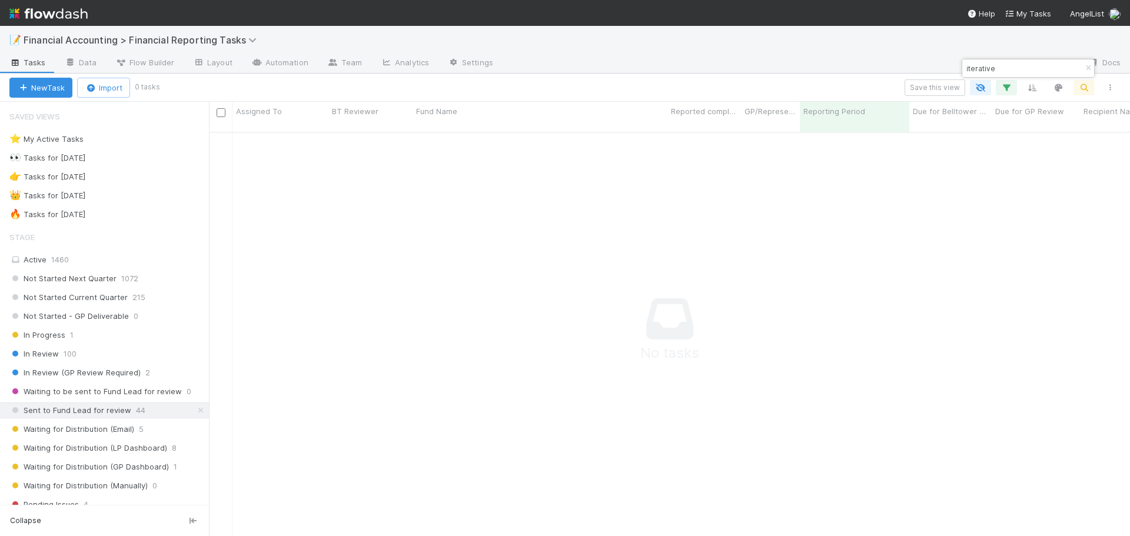
scroll to position [396, 912]
click at [1087, 66] on icon "button" at bounding box center [1088, 68] width 12 height 7
click at [1087, 66] on link "Docs" at bounding box center [1103, 63] width 51 height 19
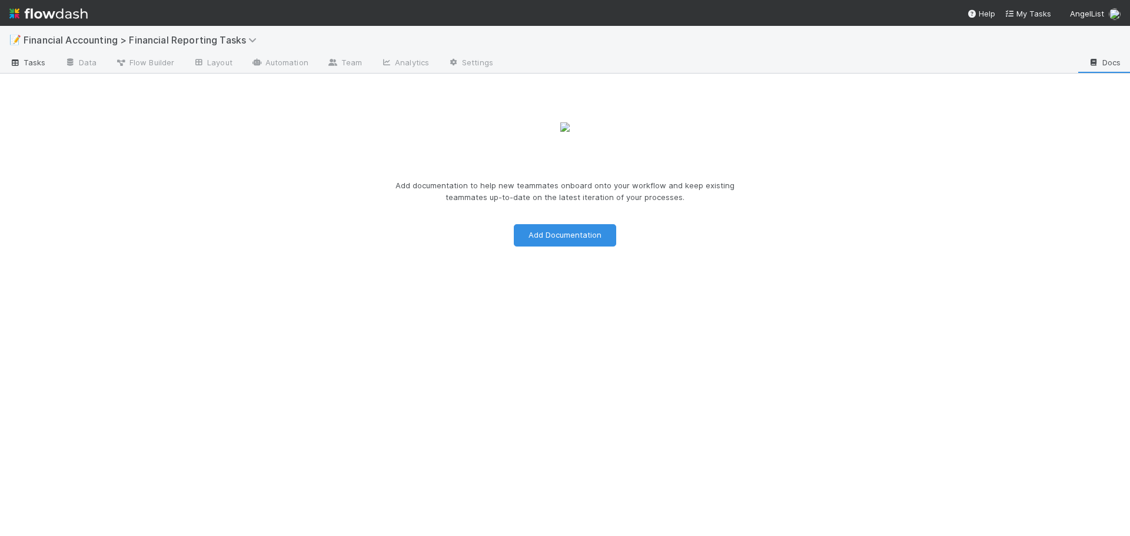
click at [51, 66] on link "Tasks" at bounding box center [27, 63] width 55 height 19
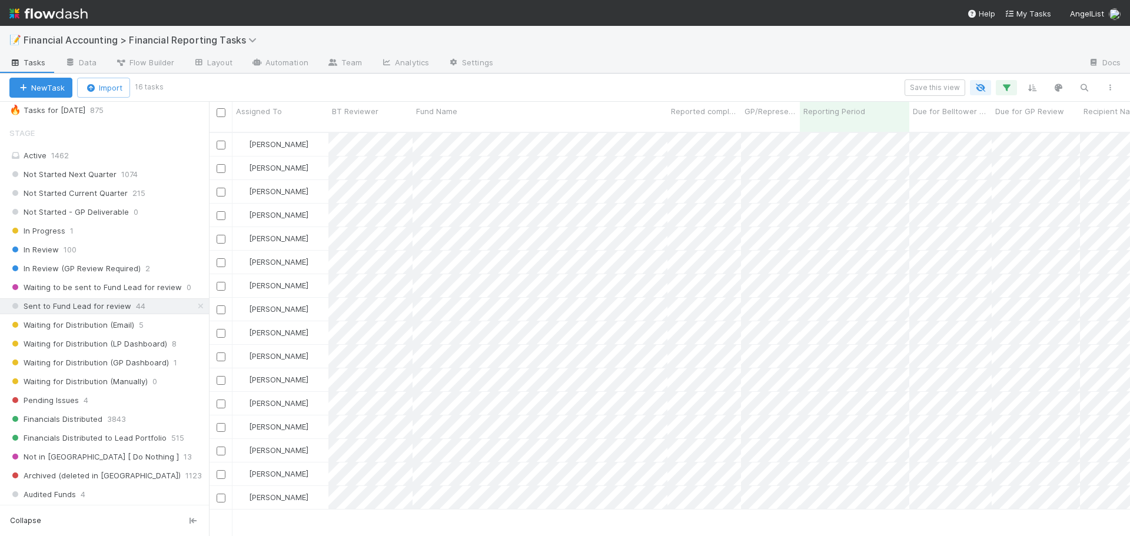
scroll to position [77, 0]
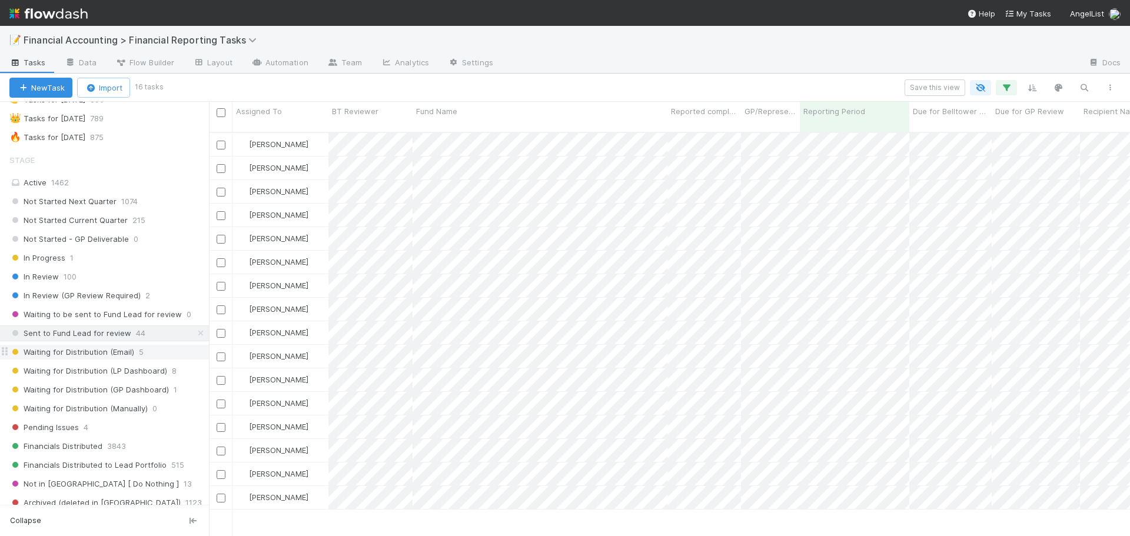
click at [91, 349] on span "Waiting for Distribution (Email)" at bounding box center [71, 352] width 125 height 15
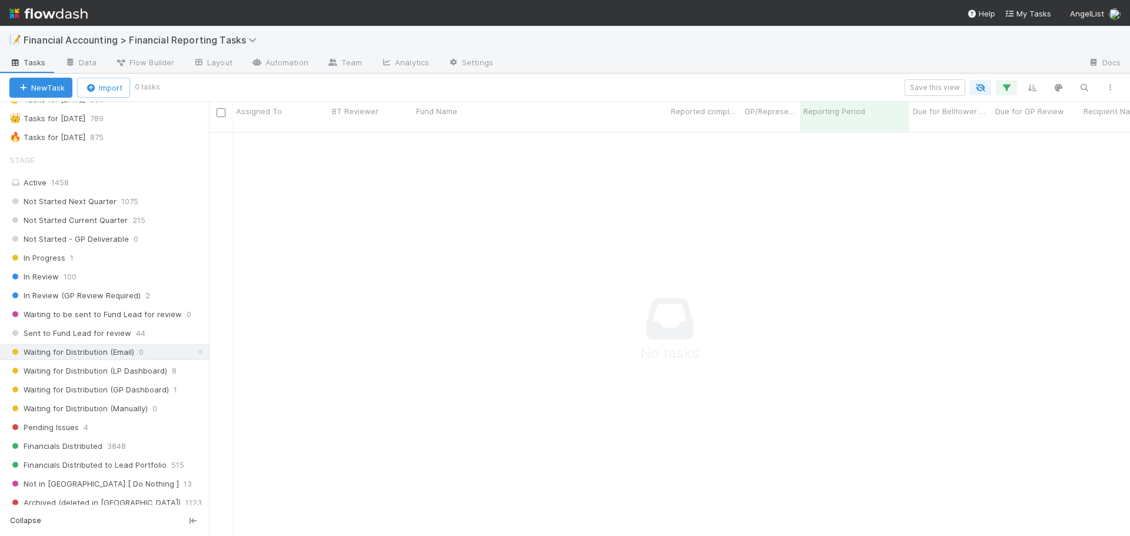
scroll to position [396, 912]
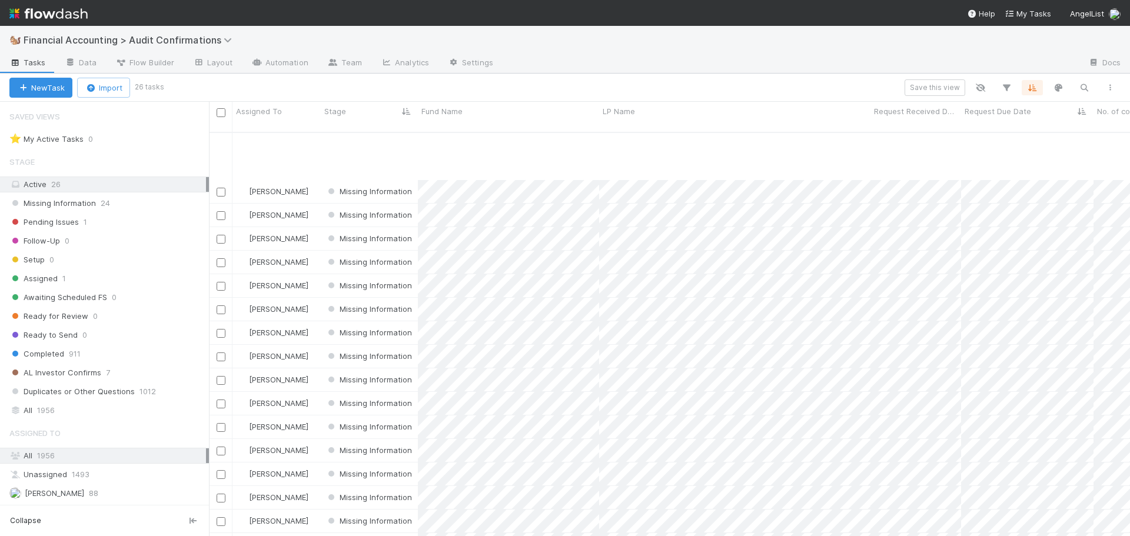
scroll to position [208, 0]
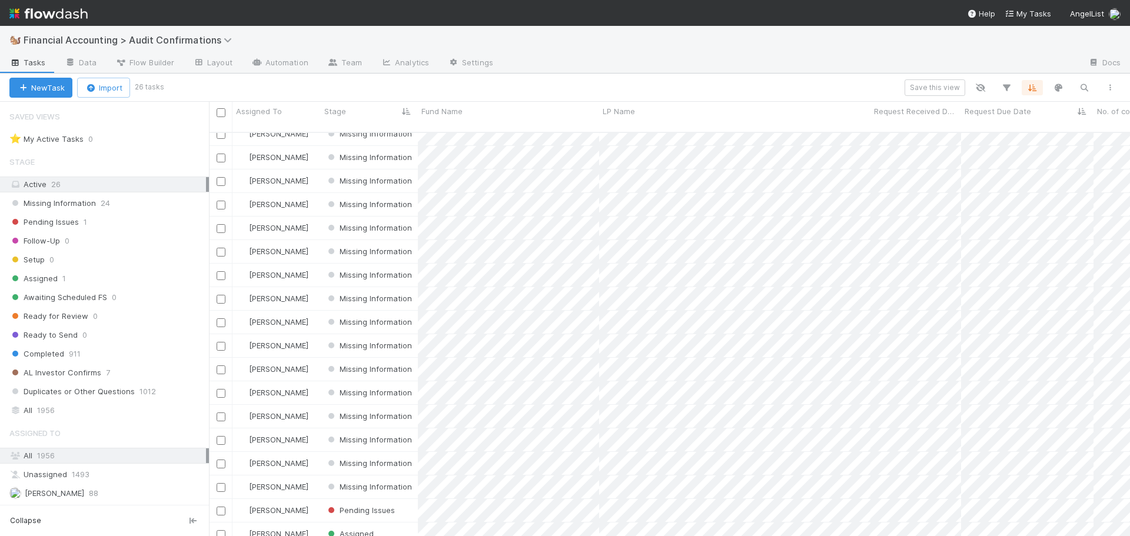
click at [653, 89] on div "Save this view" at bounding box center [642, 87] width 961 height 16
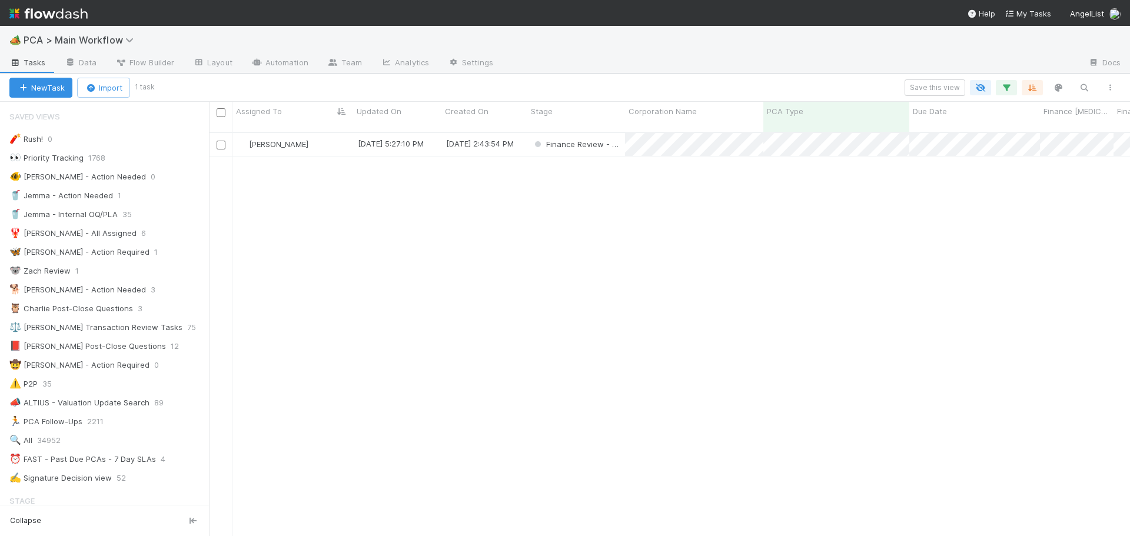
scroll to position [405, 912]
